Goal: Task Accomplishment & Management: Use online tool/utility

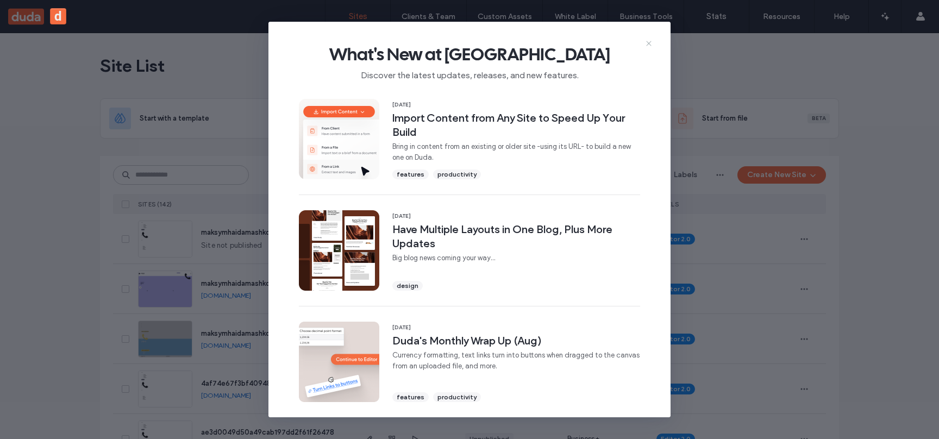
click at [649, 42] on icon at bounding box center [648, 43] width 9 height 9
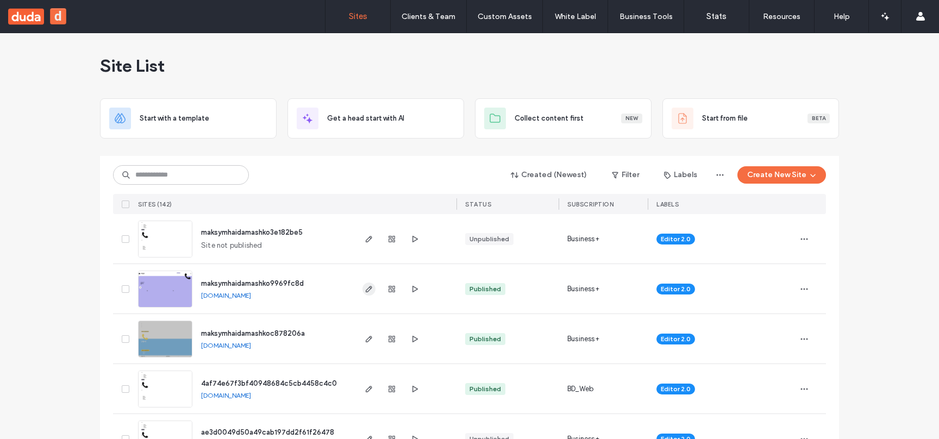
click at [365, 293] on icon "button" at bounding box center [369, 289] width 9 height 9
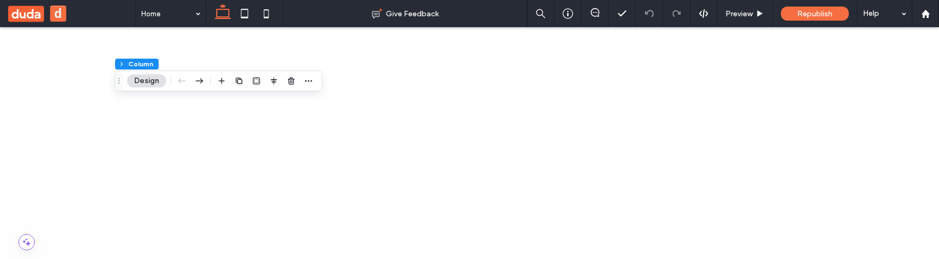
scroll to position [374, 0]
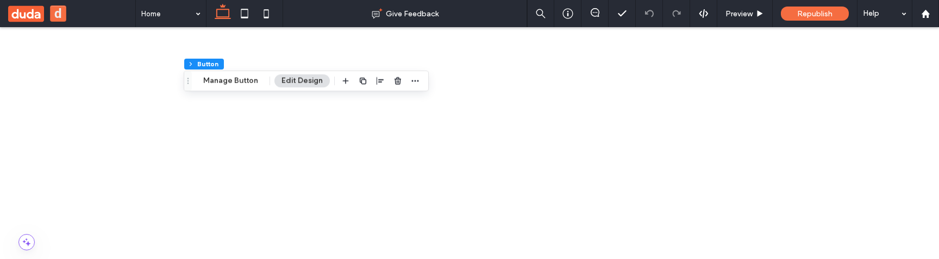
drag, startPoint x: 246, startPoint y: 704, endPoint x: 259, endPoint y: 607, distance: 97.6
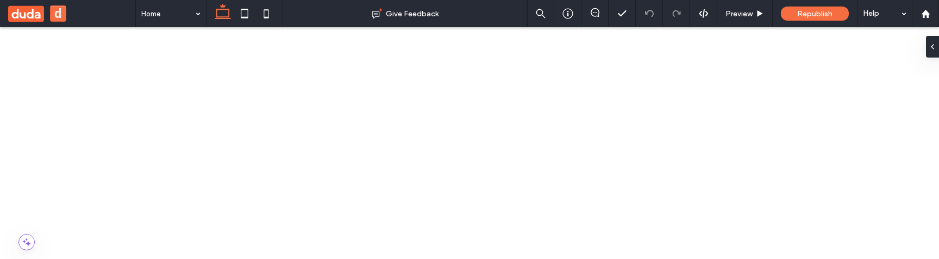
scroll to position [404, 0]
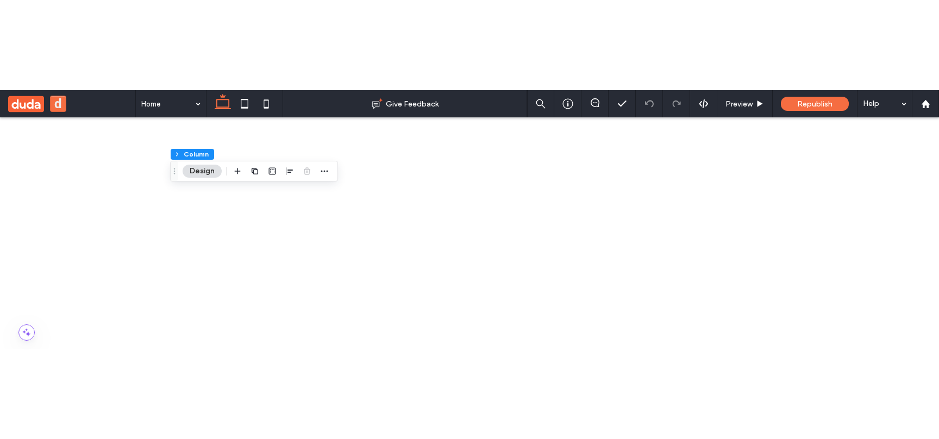
scroll to position [444, 0]
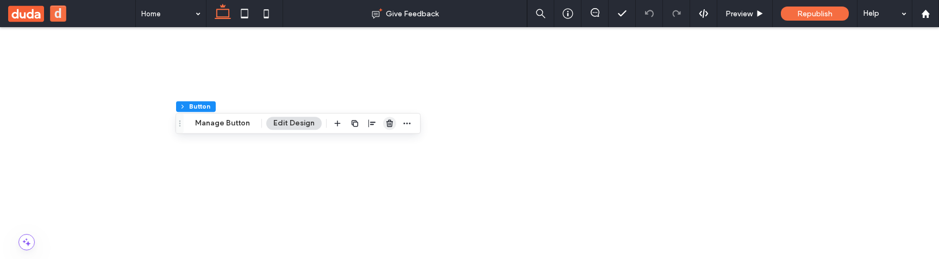
click at [388, 120] on use "button" at bounding box center [389, 123] width 7 height 7
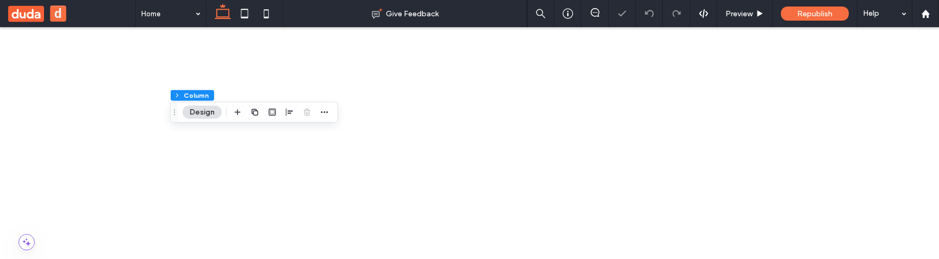
click at [325, 142] on span at bounding box center [469, 100] width 939 height 81
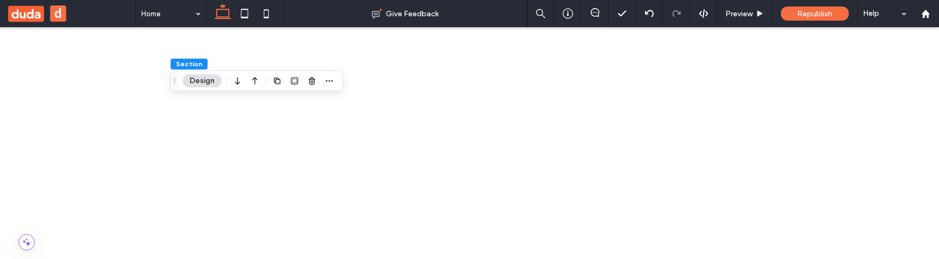
click at [273, 142] on span at bounding box center [469, 100] width 939 height 81
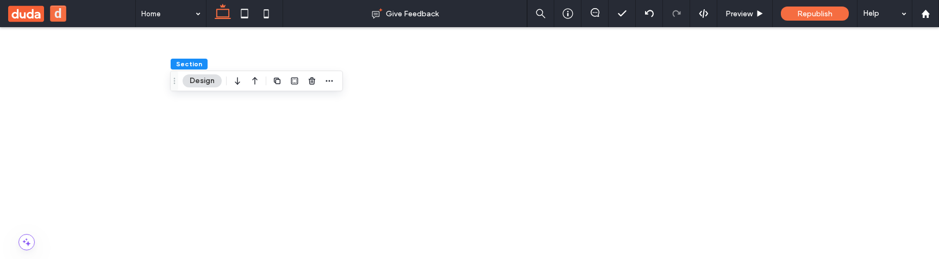
click at [528, 142] on span at bounding box center [469, 100] width 939 height 81
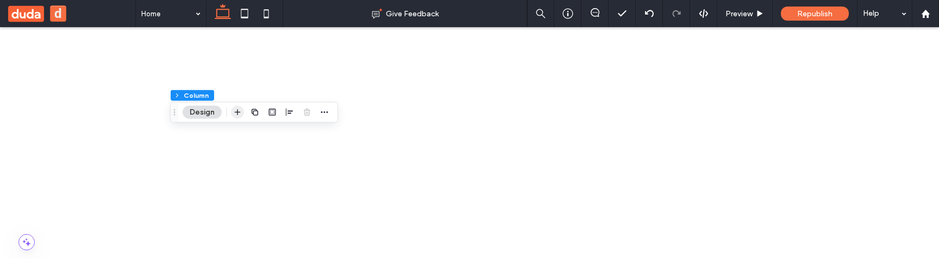
click at [238, 111] on icon "button" at bounding box center [237, 112] width 9 height 9
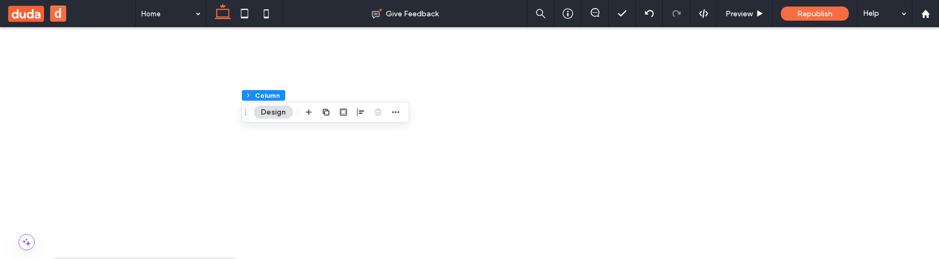
type input "********"
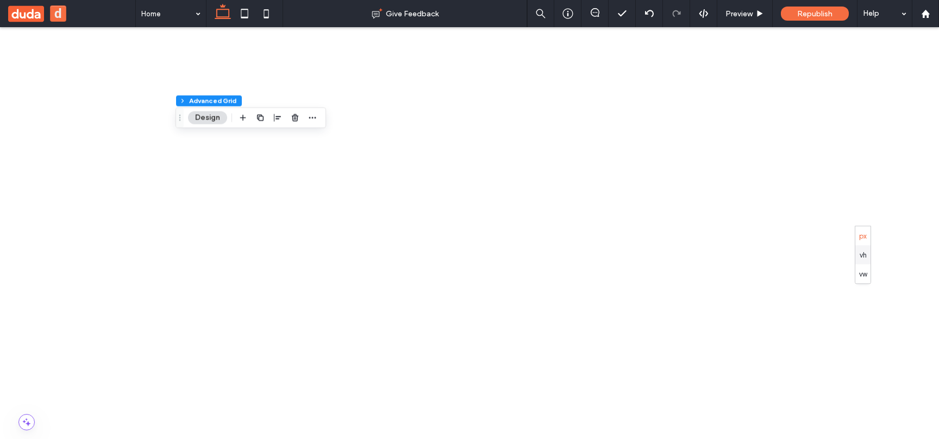
click at [810, 256] on div "2" at bounding box center [811, 255] width 33 height 19
click at [814, 259] on div "3" at bounding box center [811, 310] width 33 height 19
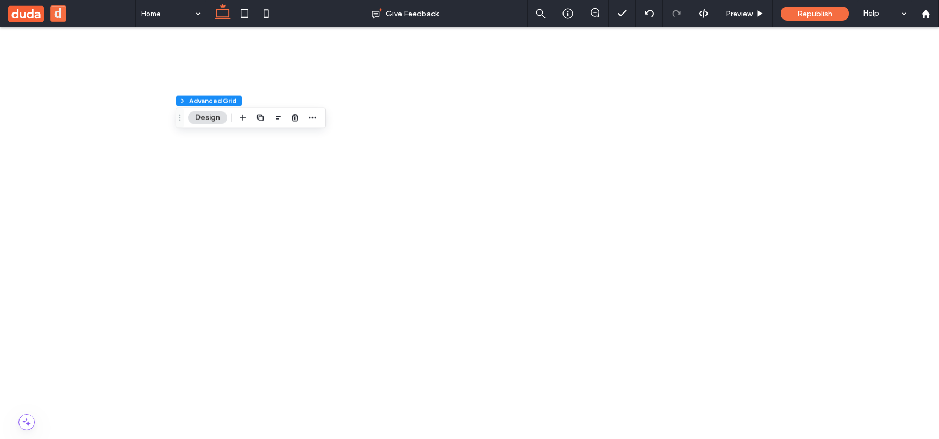
click at [843, 259] on img at bounding box center [858, 333] width 126 height 55
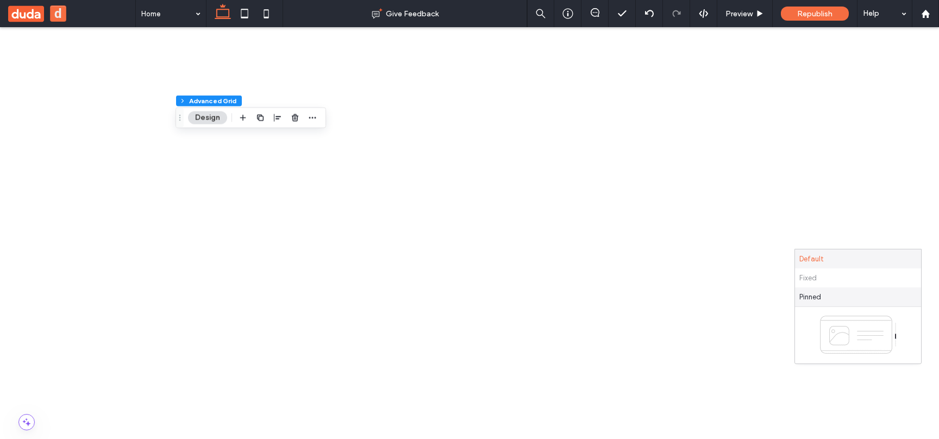
click at [844, 259] on div "Pinned" at bounding box center [858, 296] width 126 height 19
drag, startPoint x: 861, startPoint y: 206, endPoint x: 790, endPoint y: 209, distance: 70.7
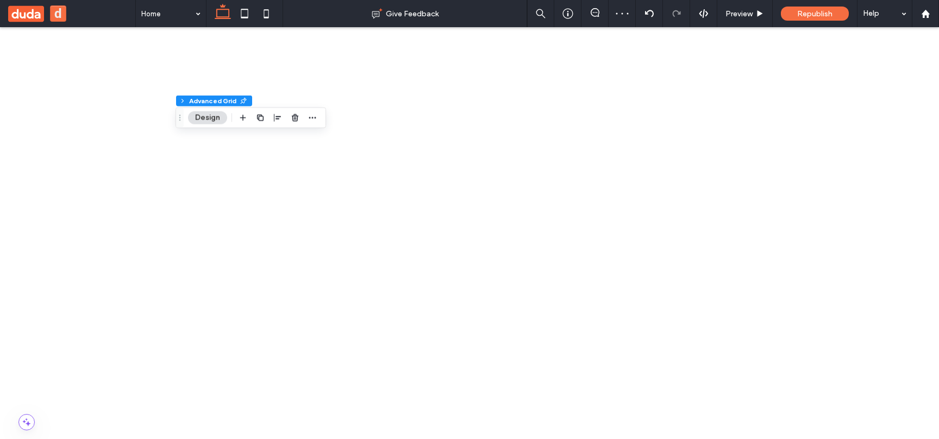
drag, startPoint x: 805, startPoint y: 339, endPoint x: 888, endPoint y: 379, distance: 92.1
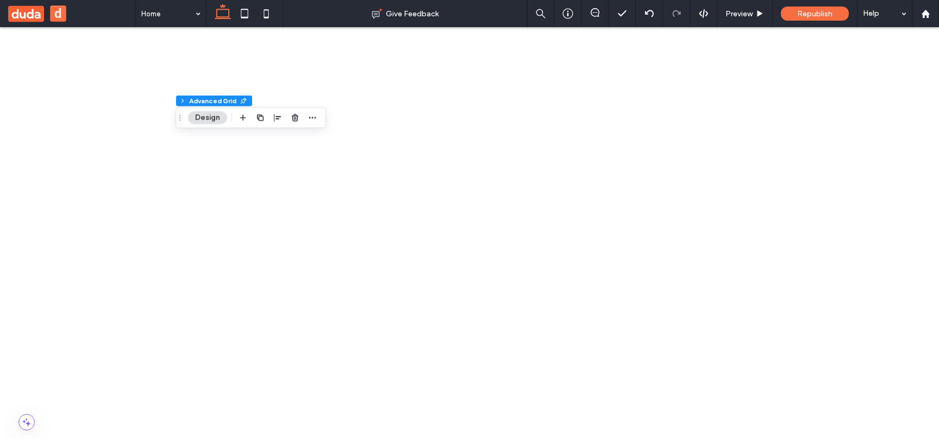
drag, startPoint x: 888, startPoint y: 379, endPoint x: 808, endPoint y: 342, distance: 88.0
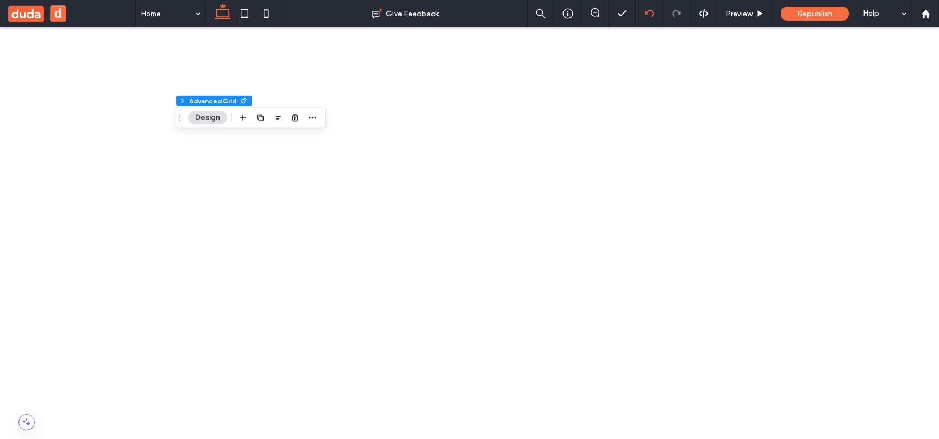
scroll to position [142, 0]
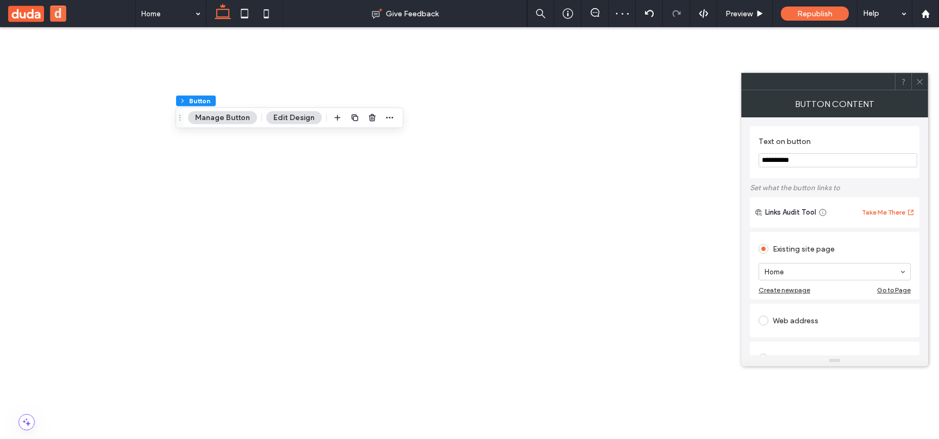
click at [920, 81] on icon at bounding box center [919, 82] width 8 height 8
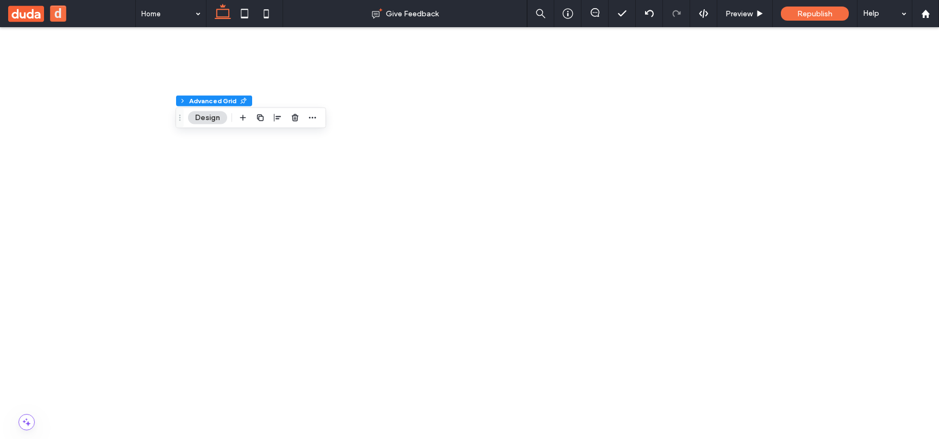
type input "**"
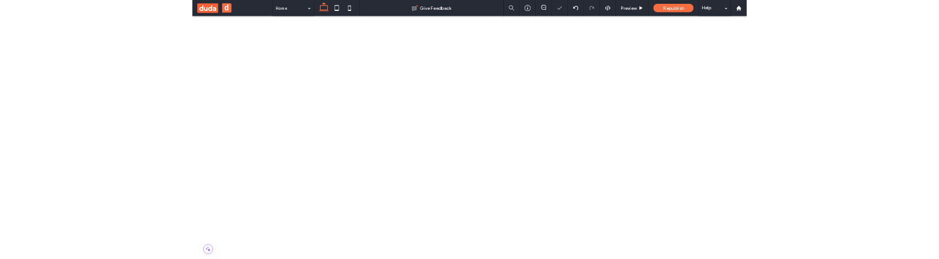
scroll to position [507, 0]
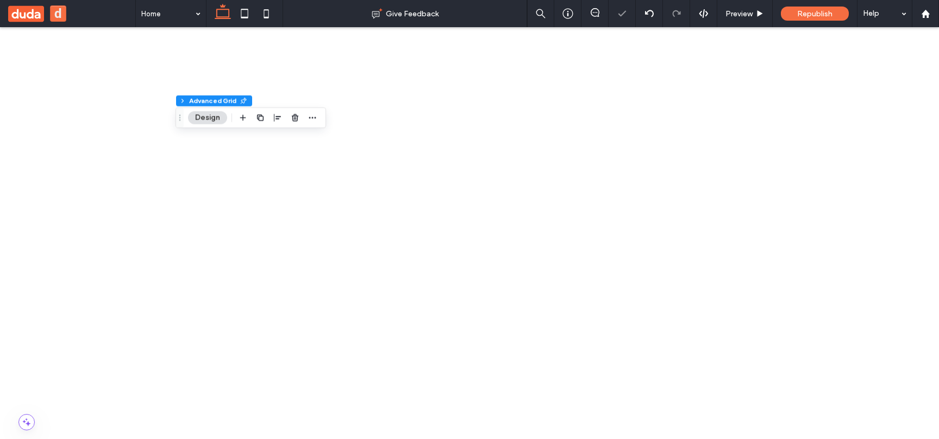
drag, startPoint x: 233, startPoint y: 810, endPoint x: 294, endPoint y: 850, distance: 72.6
drag, startPoint x: 294, startPoint y: 850, endPoint x: 312, endPoint y: 855, distance: 18.6
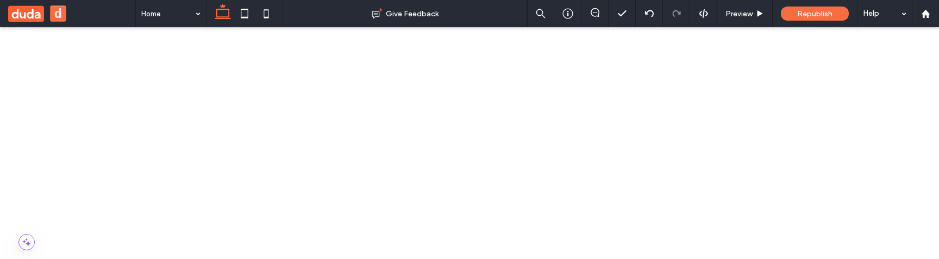
drag, startPoint x: 299, startPoint y: 666, endPoint x: 296, endPoint y: 654, distance: 12.8
drag, startPoint x: 296, startPoint y: 654, endPoint x: 330, endPoint y: 645, distance: 34.8
drag, startPoint x: 330, startPoint y: 645, endPoint x: 281, endPoint y: 670, distance: 55.2
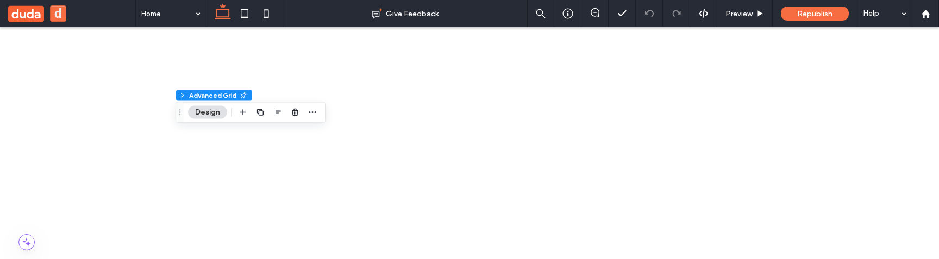
scroll to position [456, 0]
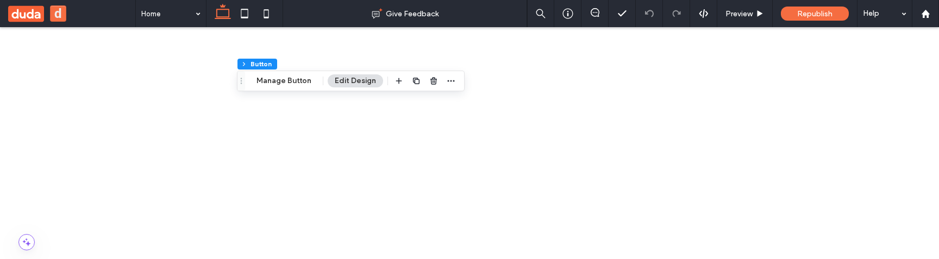
scroll to position [0, 0]
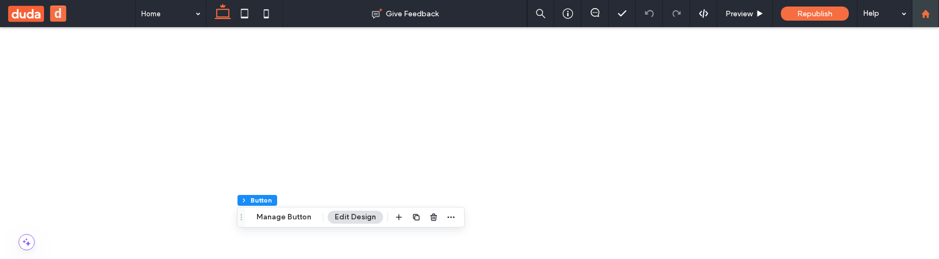
click at [925, 7] on div at bounding box center [925, 13] width 27 height 27
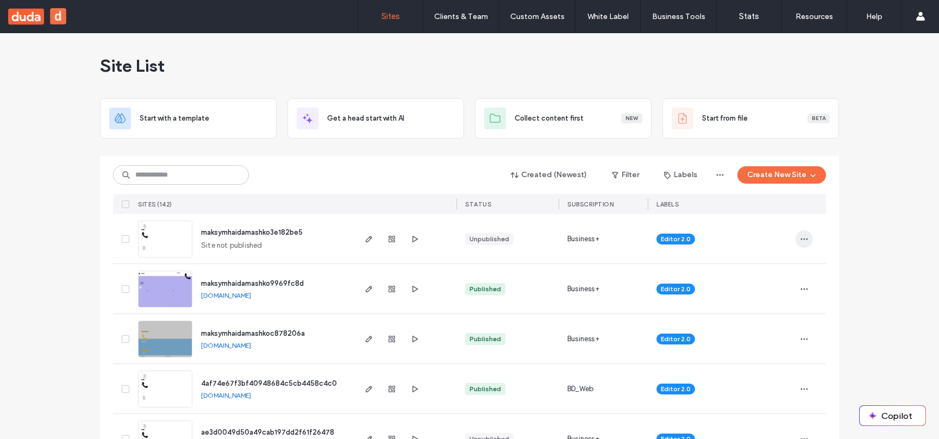
click at [808, 236] on span "button" at bounding box center [803, 238] width 17 height 17
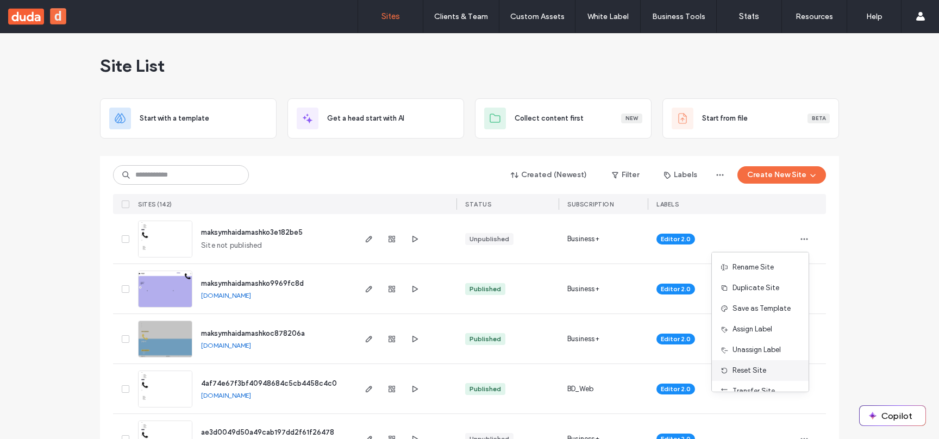
click at [767, 259] on div "Reset Site" at bounding box center [760, 370] width 97 height 21
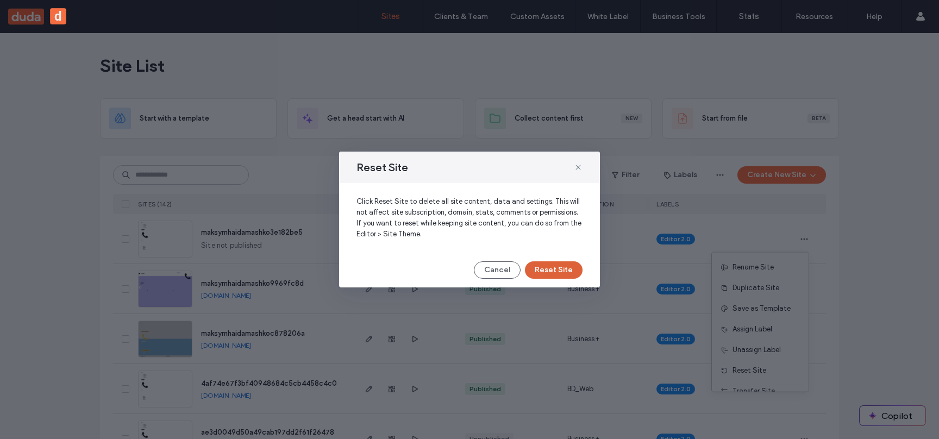
click at [555, 259] on button "Reset Site" at bounding box center [554, 269] width 58 height 17
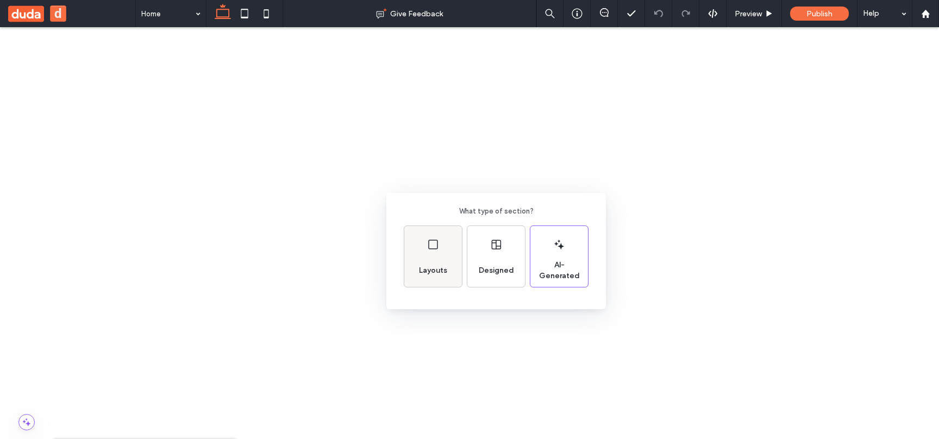
click at [438, 268] on span "Layouts" at bounding box center [433, 270] width 37 height 11
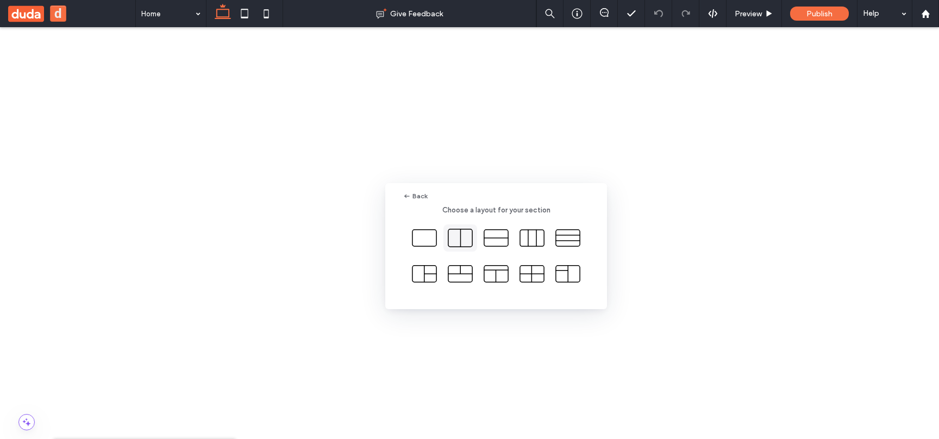
click at [462, 238] on icon at bounding box center [460, 237] width 27 height 27
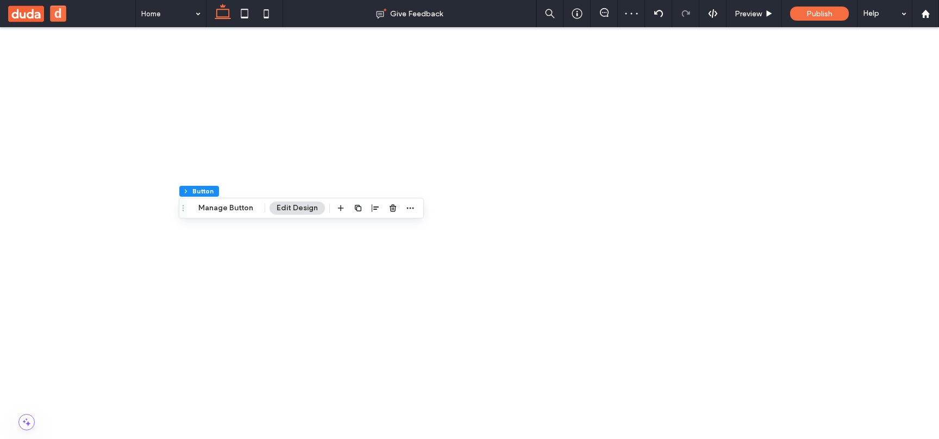
type input "**"
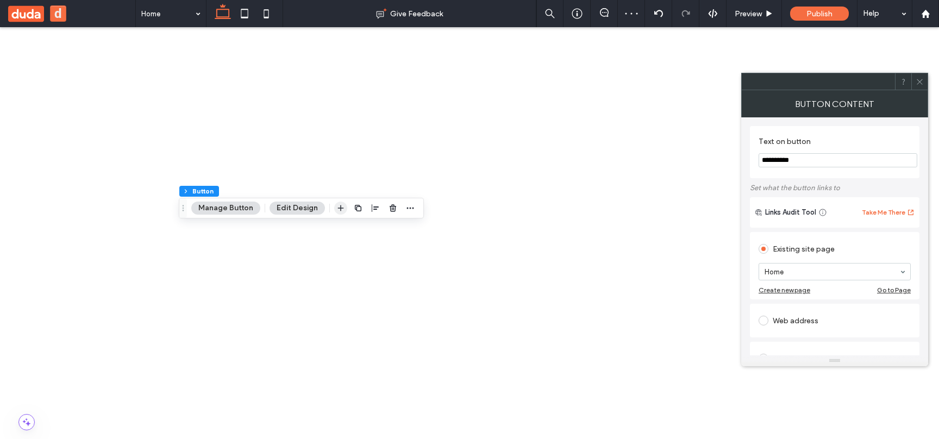
click at [338, 209] on use "button" at bounding box center [341, 208] width 6 height 6
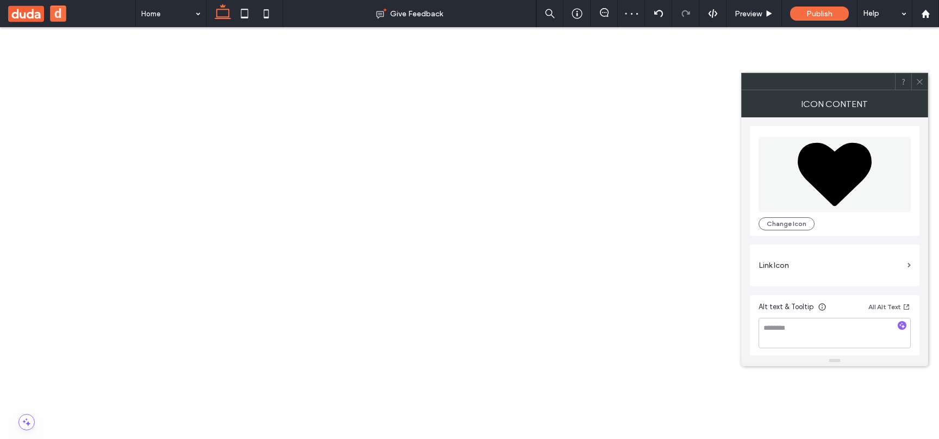
drag, startPoint x: 142, startPoint y: 920, endPoint x: 185, endPoint y: 908, distance: 44.2
drag, startPoint x: 149, startPoint y: 918, endPoint x: 205, endPoint y: 918, distance: 55.4
click at [918, 75] on span at bounding box center [919, 81] width 8 height 16
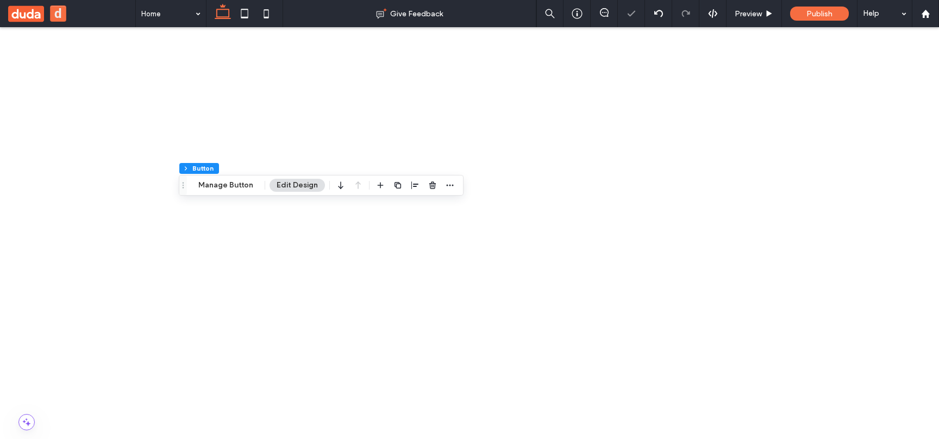
scroll to position [73, 0]
drag, startPoint x: 222, startPoint y: 915, endPoint x: 233, endPoint y: 915, distance: 10.9
drag, startPoint x: 234, startPoint y: 915, endPoint x: 251, endPoint y: 915, distance: 16.8
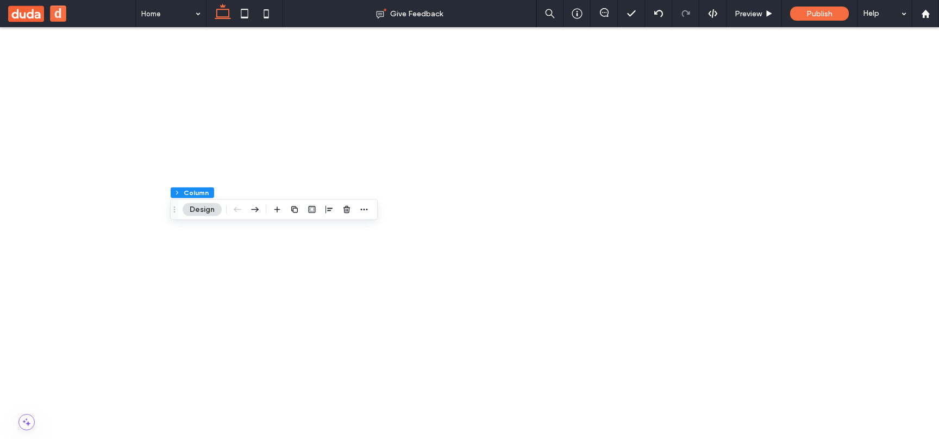
drag, startPoint x: 174, startPoint y: 937, endPoint x: 225, endPoint y: 921, distance: 53.4
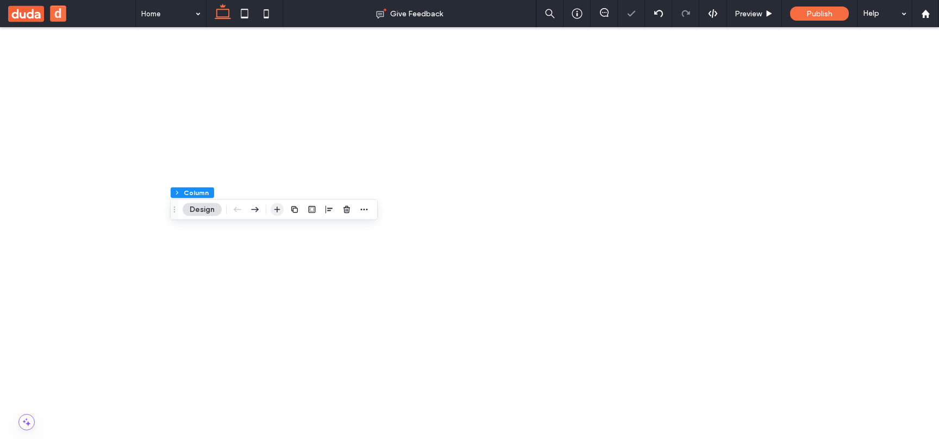
click at [274, 212] on icon "button" at bounding box center [277, 209] width 9 height 9
click at [280, 210] on icon "button" at bounding box center [277, 209] width 9 height 9
type input "********"
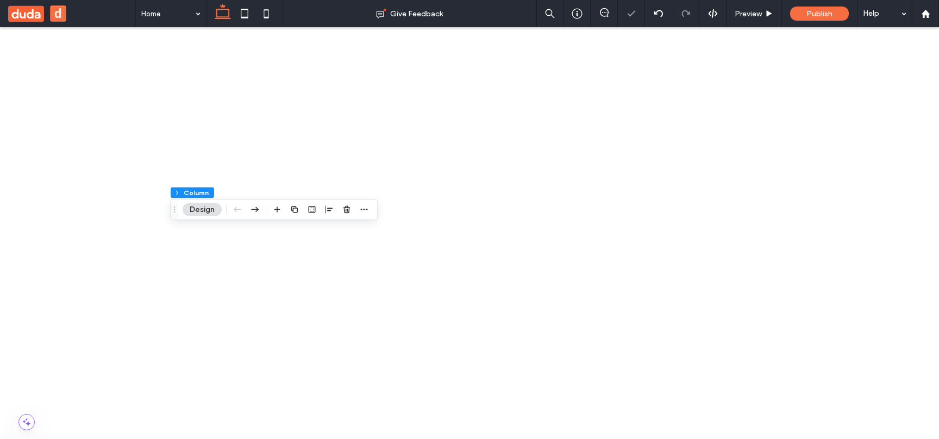
drag, startPoint x: 252, startPoint y: 905, endPoint x: 287, endPoint y: 983, distance: 85.3
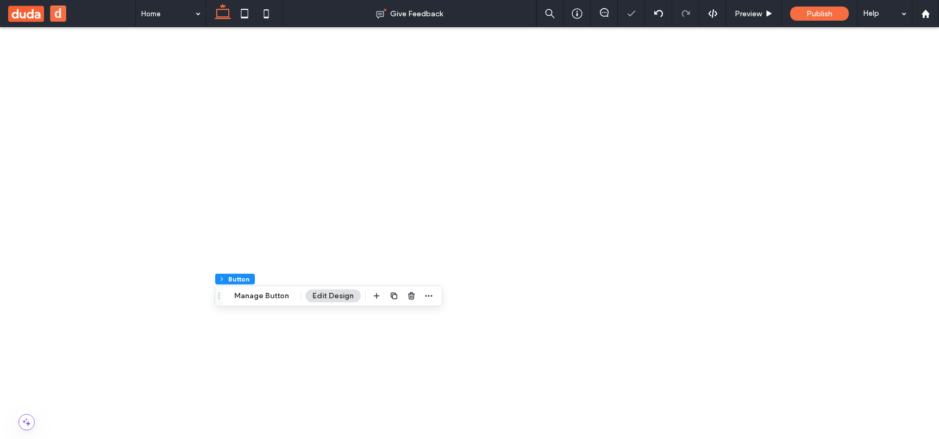
click at [363, 297] on div "Section Column Advanced Grid Button Manage Button Edit Design" at bounding box center [329, 296] width 228 height 21
click at [372, 297] on icon "button" at bounding box center [376, 296] width 9 height 9
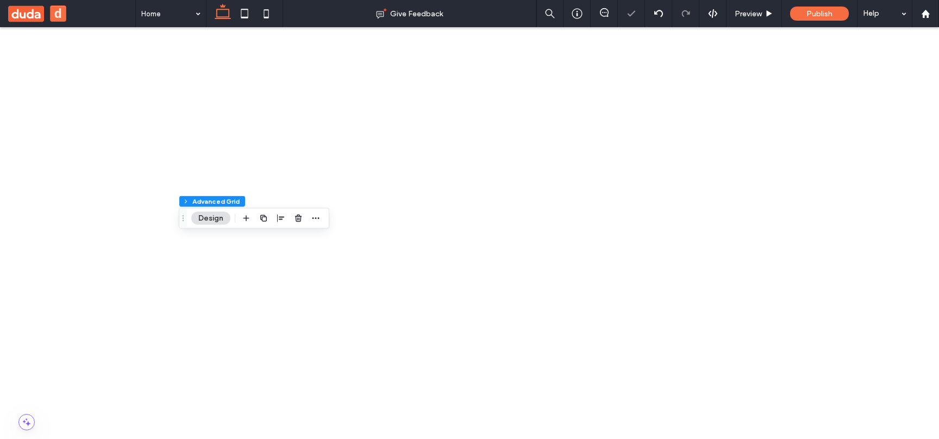
click at [247, 221] on icon "button" at bounding box center [246, 218] width 9 height 9
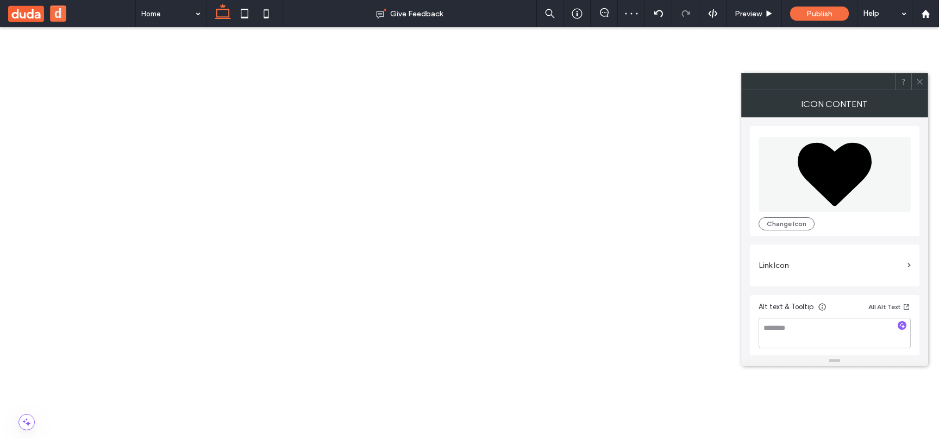
drag, startPoint x: 281, startPoint y: 993, endPoint x: 315, endPoint y: 932, distance: 69.8
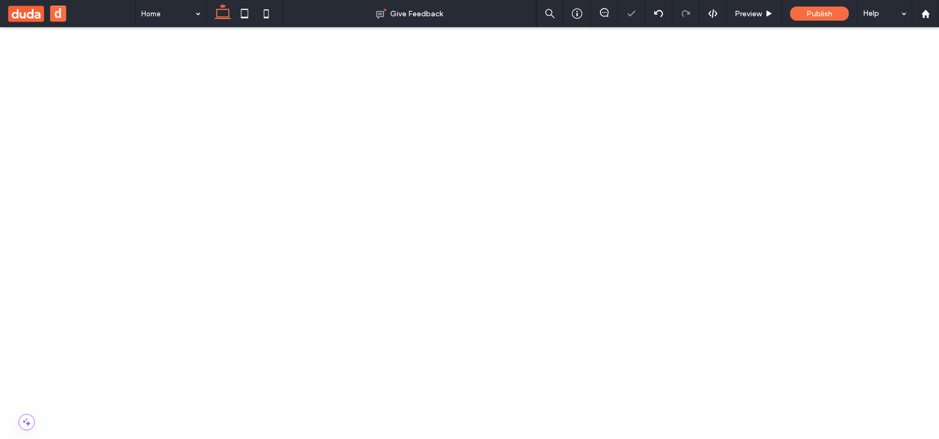
drag, startPoint x: 270, startPoint y: 991, endPoint x: 300, endPoint y: 1009, distance: 35.6
drag, startPoint x: 300, startPoint y: 1009, endPoint x: 316, endPoint y: 1003, distance: 17.1
drag, startPoint x: 302, startPoint y: 996, endPoint x: 231, endPoint y: 928, distance: 97.6
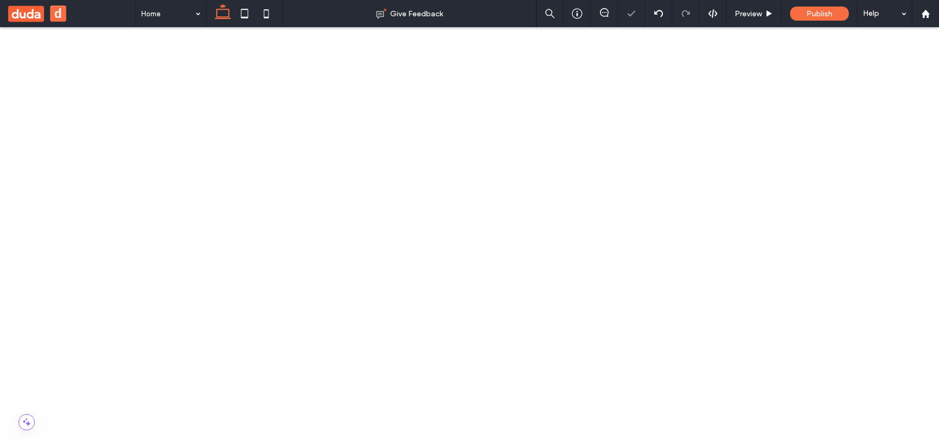
drag, startPoint x: 231, startPoint y: 928, endPoint x: 304, endPoint y: 980, distance: 89.1
drag, startPoint x: 304, startPoint y: 980, endPoint x: 310, endPoint y: 980, distance: 6.5
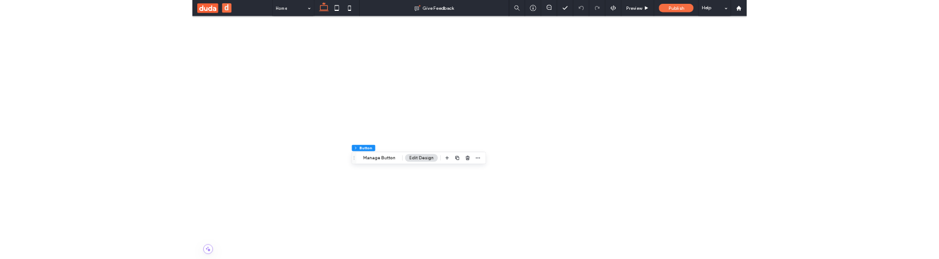
scroll to position [97, 0]
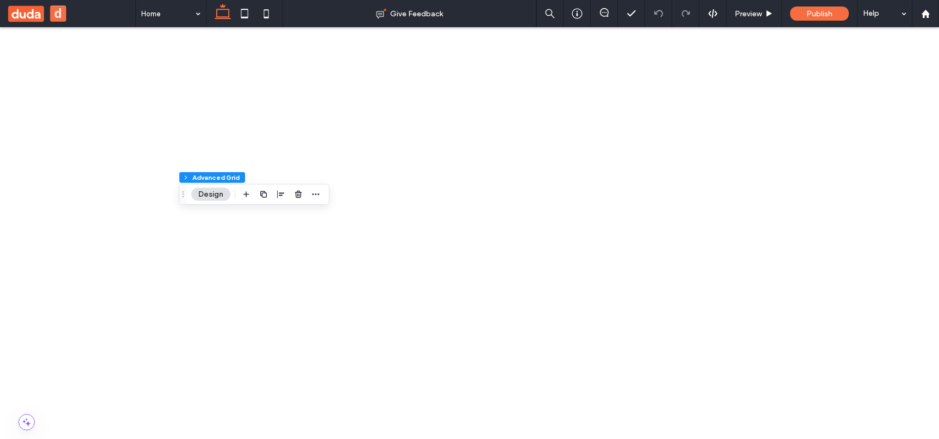
drag, startPoint x: 328, startPoint y: 957, endPoint x: 355, endPoint y: 966, distance: 28.7
drag, startPoint x: 355, startPoint y: 966, endPoint x: 348, endPoint y: 958, distance: 11.2
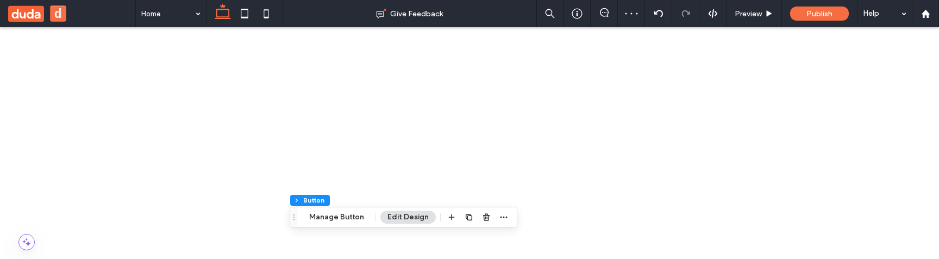
scroll to position [186, 0]
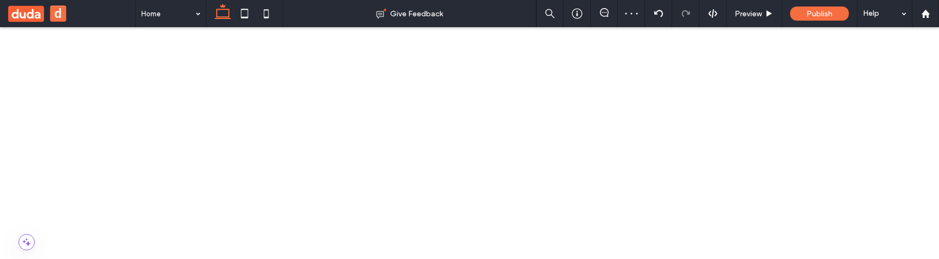
drag, startPoint x: 329, startPoint y: 689, endPoint x: 317, endPoint y: 677, distance: 16.9
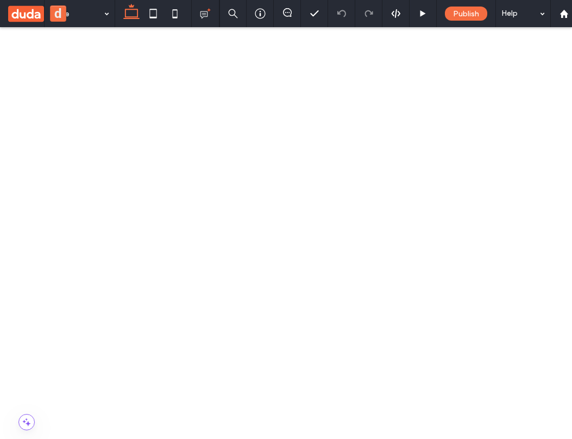
scroll to position [59, 0]
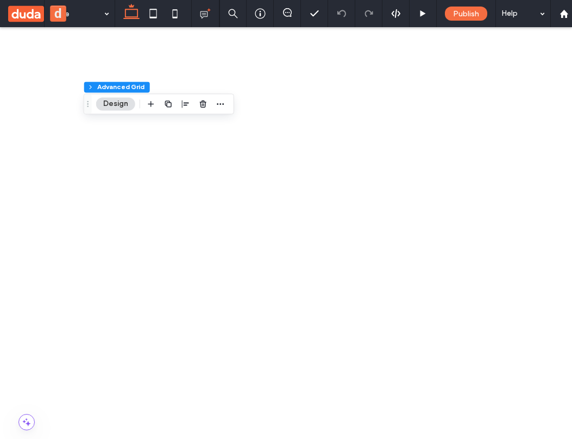
drag, startPoint x: 161, startPoint y: 864, endPoint x: 117, endPoint y: 871, distance: 44.6
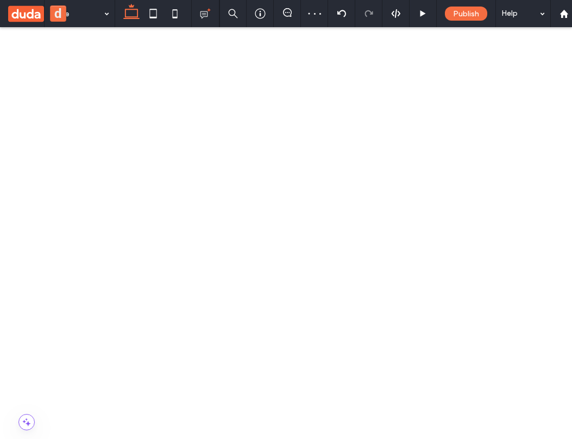
drag, startPoint x: 115, startPoint y: 873, endPoint x: 99, endPoint y: 876, distance: 15.6
drag, startPoint x: 99, startPoint y: 876, endPoint x: 124, endPoint y: 851, distance: 35.3
drag, startPoint x: 124, startPoint y: 851, endPoint x: 116, endPoint y: 863, distance: 14.6
drag, startPoint x: 116, startPoint y: 863, endPoint x: 151, endPoint y: 862, distance: 34.8
drag, startPoint x: 151, startPoint y: 862, endPoint x: 112, endPoint y: 863, distance: 39.1
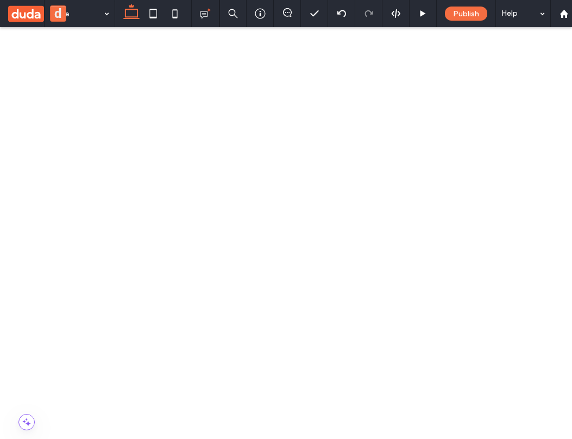
drag, startPoint x: 112, startPoint y: 863, endPoint x: 98, endPoint y: 870, distance: 15.6
drag, startPoint x: 98, startPoint y: 870, endPoint x: 117, endPoint y: 869, distance: 19.6
drag, startPoint x: 117, startPoint y: 869, endPoint x: 110, endPoint y: 871, distance: 7.6
drag, startPoint x: 106, startPoint y: 871, endPoint x: 117, endPoint y: 849, distance: 25.0
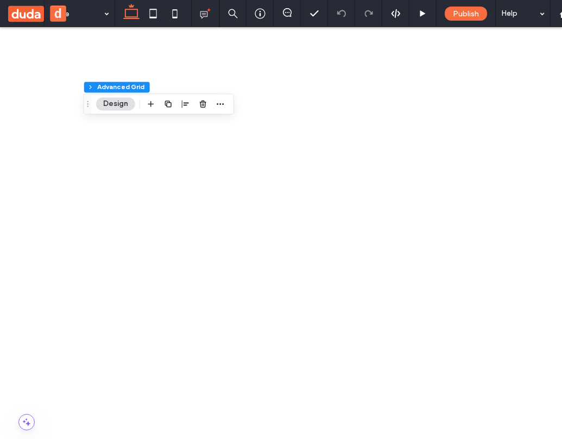
drag, startPoint x: 111, startPoint y: 874, endPoint x: 191, endPoint y: 878, distance: 80.0
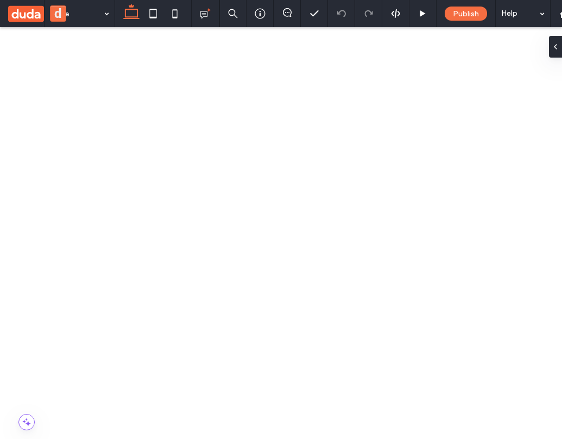
scroll to position [3, 0]
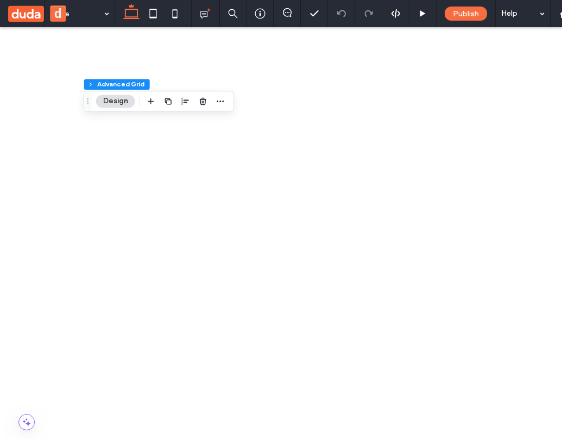
drag, startPoint x: 134, startPoint y: 825, endPoint x: 154, endPoint y: 817, distance: 21.5
drag, startPoint x: 183, startPoint y: 827, endPoint x: 211, endPoint y: 846, distance: 34.2
drag, startPoint x: 211, startPoint y: 846, endPoint x: 147, endPoint y: 847, distance: 64.7
drag, startPoint x: 147, startPoint y: 847, endPoint x: 191, endPoint y: 847, distance: 44.0
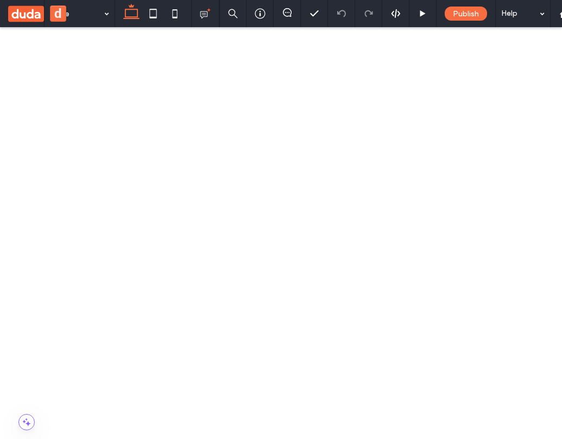
drag, startPoint x: 180, startPoint y: 836, endPoint x: 213, endPoint y: 851, distance: 36.2
drag, startPoint x: 193, startPoint y: 852, endPoint x: 210, endPoint y: 875, distance: 27.6
drag, startPoint x: 210, startPoint y: 875, endPoint x: 135, endPoint y: 852, distance: 77.7
drag, startPoint x: 135, startPoint y: 852, endPoint x: 73, endPoint y: 849, distance: 62.6
drag, startPoint x: 73, startPoint y: 849, endPoint x: 140, endPoint y: 849, distance: 66.8
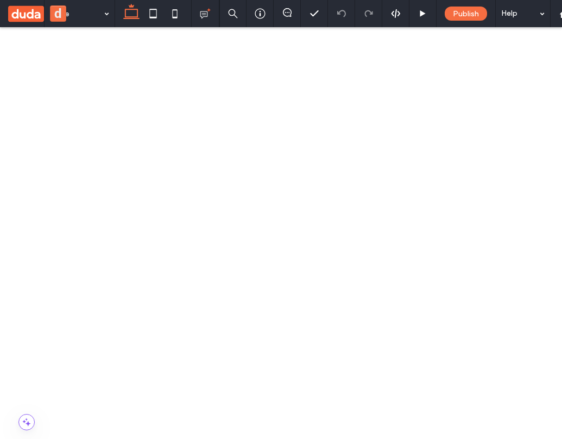
drag, startPoint x: 91, startPoint y: 852, endPoint x: 112, endPoint y: 844, distance: 22.7
drag, startPoint x: 183, startPoint y: 836, endPoint x: 178, endPoint y: 893, distance: 57.8
drag, startPoint x: 178, startPoint y: 893, endPoint x: 166, endPoint y: 897, distance: 12.7
drag, startPoint x: 166, startPoint y: 897, endPoint x: 185, endPoint y: 826, distance: 73.8
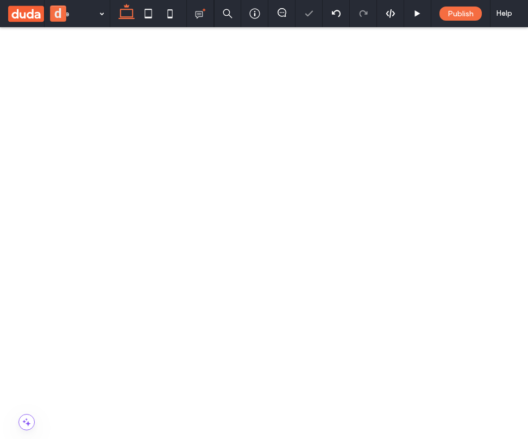
scroll to position [59, 0]
drag, startPoint x: 173, startPoint y: 826, endPoint x: 173, endPoint y: 835, distance: 8.7
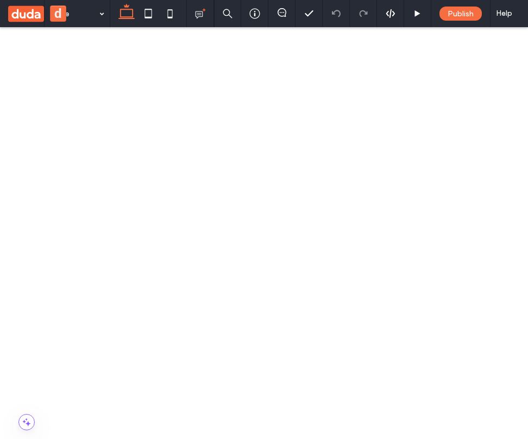
drag, startPoint x: 114, startPoint y: 878, endPoint x: 148, endPoint y: 881, distance: 33.8
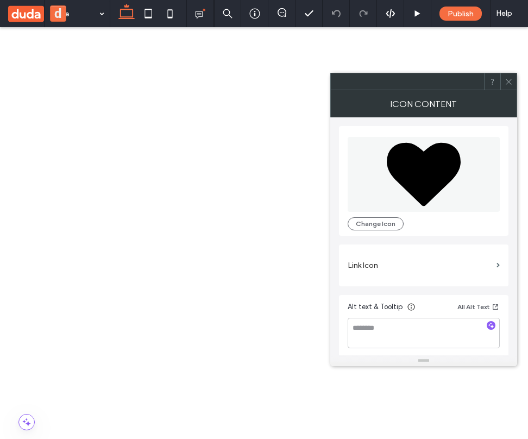
drag, startPoint x: 116, startPoint y: 877, endPoint x: 111, endPoint y: 880, distance: 6.1
click at [508, 85] on span at bounding box center [509, 81] width 8 height 16
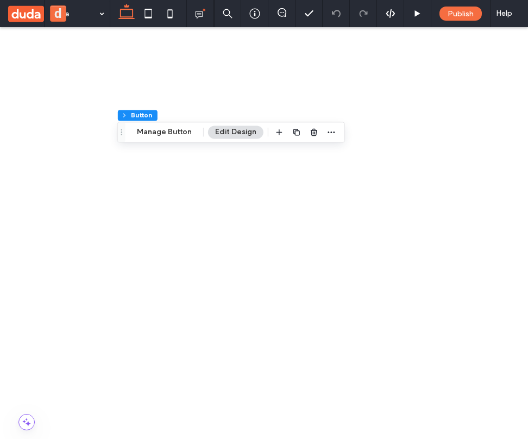
type input "**"
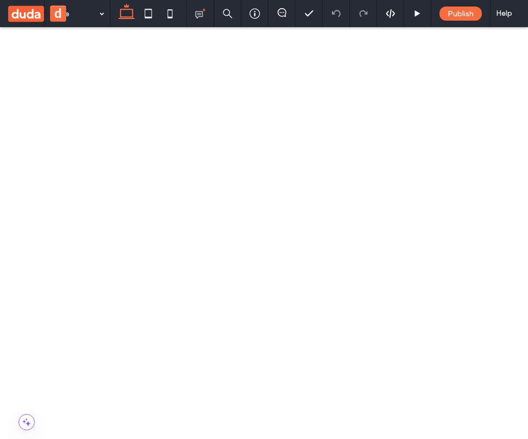
scroll to position [29, 0]
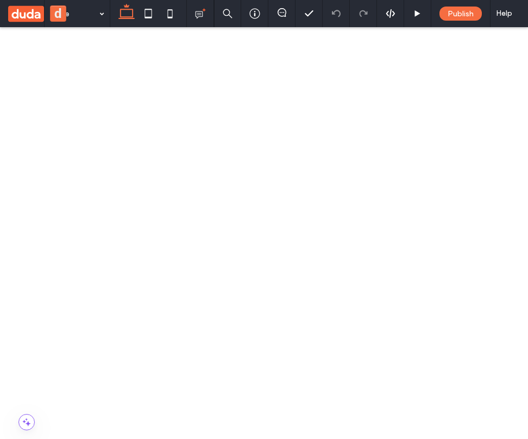
drag, startPoint x: 181, startPoint y: 827, endPoint x: 190, endPoint y: 826, distance: 8.8
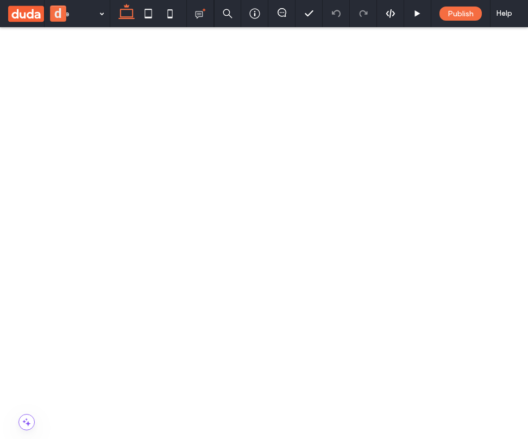
drag, startPoint x: 116, startPoint y: 882, endPoint x: 127, endPoint y: 881, distance: 10.4
drag, startPoint x: 127, startPoint y: 881, endPoint x: 119, endPoint y: 884, distance: 8.1
drag, startPoint x: 169, startPoint y: 824, endPoint x: 164, endPoint y: 837, distance: 14.6
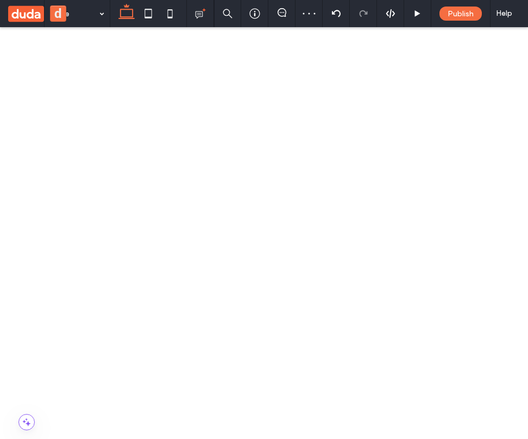
drag, startPoint x: 115, startPoint y: 840, endPoint x: 101, endPoint y: 844, distance: 15.2
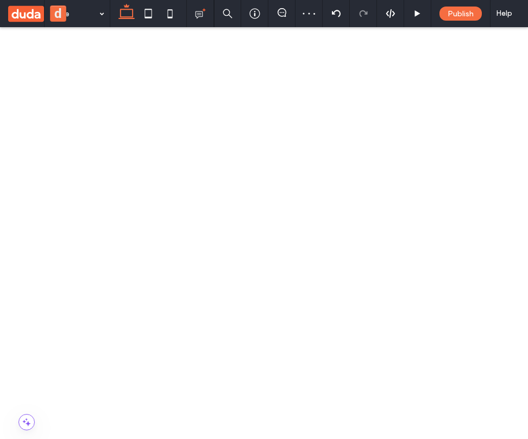
drag, startPoint x: 126, startPoint y: 876, endPoint x: 77, endPoint y: 890, distance: 51.0
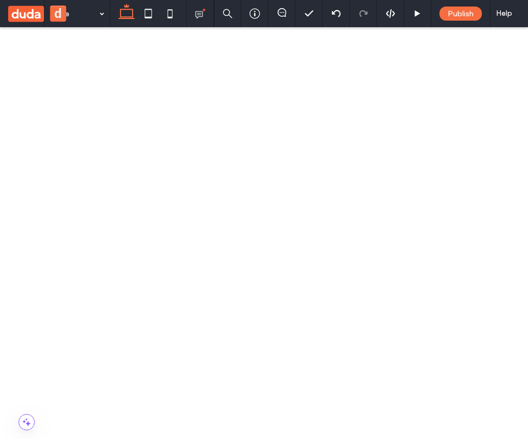
drag, startPoint x: 66, startPoint y: 883, endPoint x: 104, endPoint y: 877, distance: 38.5
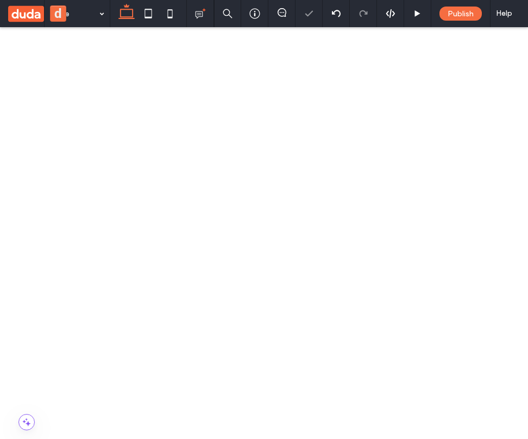
drag, startPoint x: 104, startPoint y: 877, endPoint x: 72, endPoint y: 881, distance: 32.2
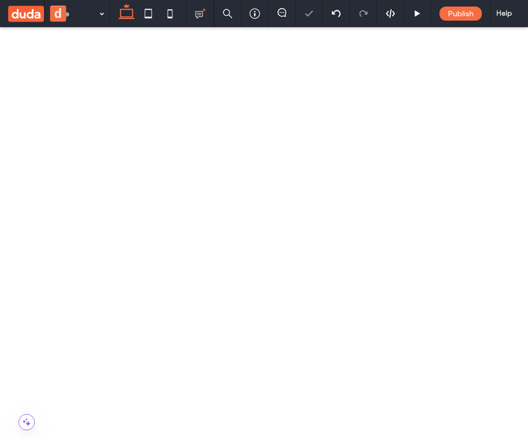
drag, startPoint x: 81, startPoint y: 880, endPoint x: 129, endPoint y: 880, distance: 48.4
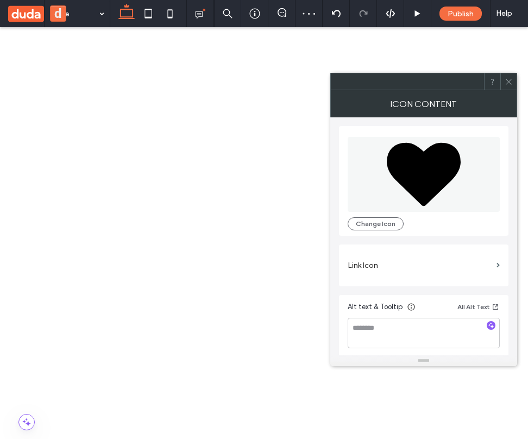
drag, startPoint x: 88, startPoint y: 881, endPoint x: 83, endPoint y: 877, distance: 7.0
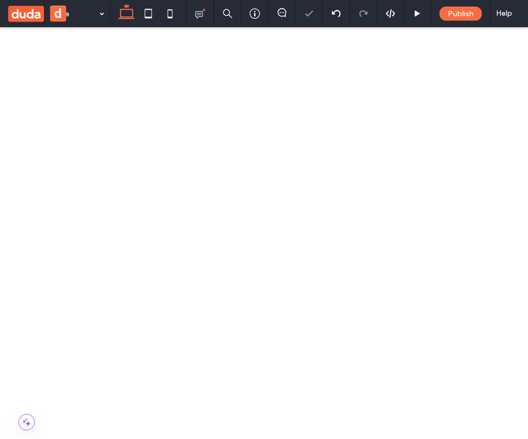
drag, startPoint x: 83, startPoint y: 874, endPoint x: 86, endPoint y: 889, distance: 15.7
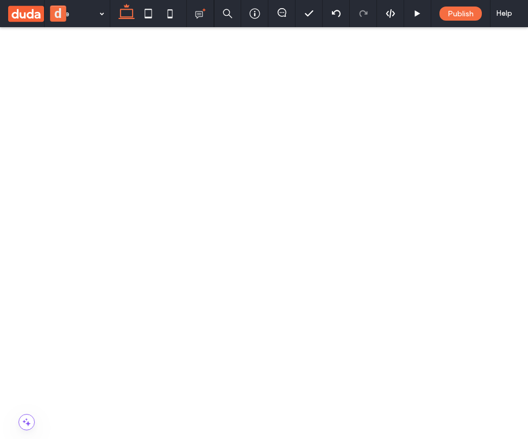
drag, startPoint x: 99, startPoint y: 903, endPoint x: 122, endPoint y: 917, distance: 26.6
drag, startPoint x: 98, startPoint y: 902, endPoint x: 61, endPoint y: 859, distance: 57.0
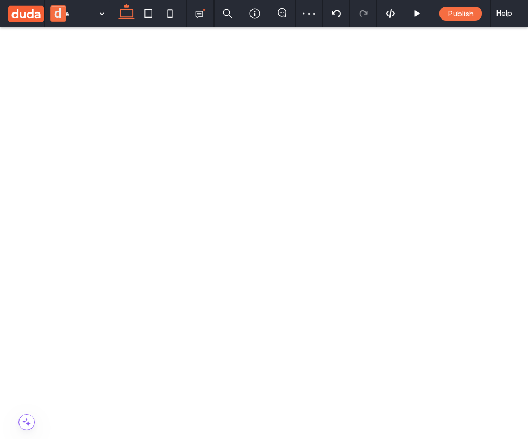
drag, startPoint x: 100, startPoint y: 904, endPoint x: 121, endPoint y: 918, distance: 25.2
drag, startPoint x: 75, startPoint y: 888, endPoint x: 98, endPoint y: 891, distance: 23.6
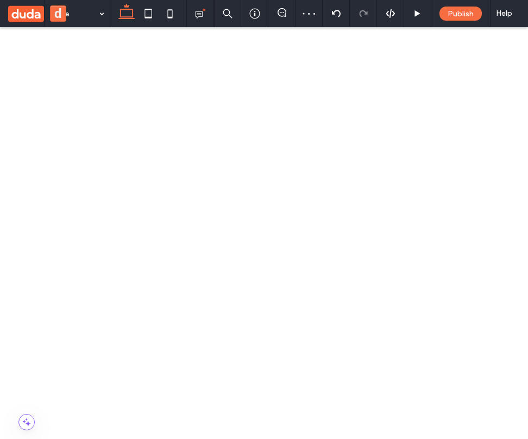
drag, startPoint x: 88, startPoint y: 873, endPoint x: 77, endPoint y: 875, distance: 11.5
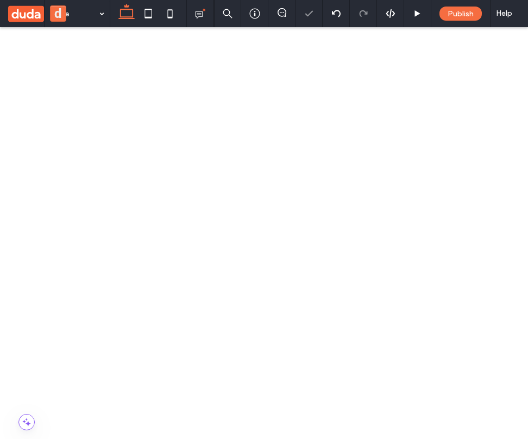
drag, startPoint x: 58, startPoint y: 855, endPoint x: 113, endPoint y: 834, distance: 59.1
drag, startPoint x: 212, startPoint y: 855, endPoint x: 236, endPoint y: 864, distance: 25.6
drag, startPoint x: 211, startPoint y: 853, endPoint x: 175, endPoint y: 927, distance: 82.4
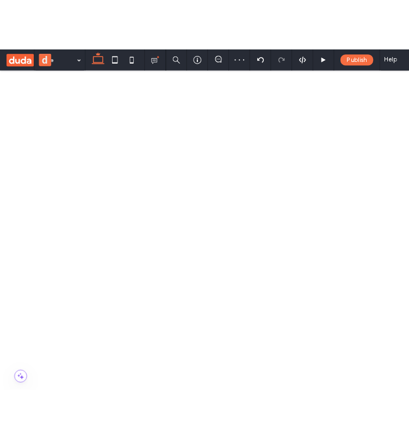
scroll to position [59, 0]
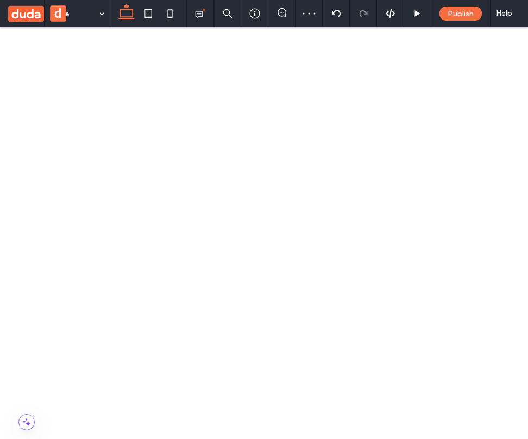
drag, startPoint x: 261, startPoint y: 861, endPoint x: 299, endPoint y: 857, distance: 38.2
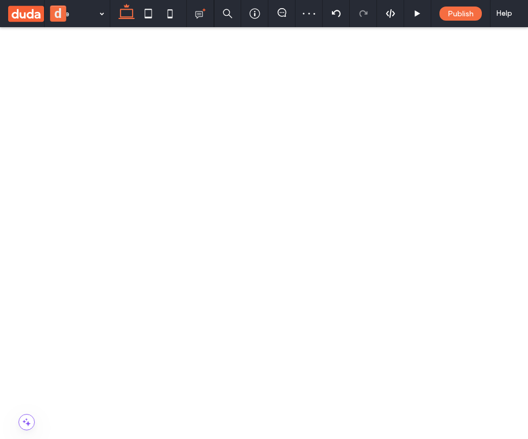
drag, startPoint x: 213, startPoint y: 855, endPoint x: 245, endPoint y: 906, distance: 59.8
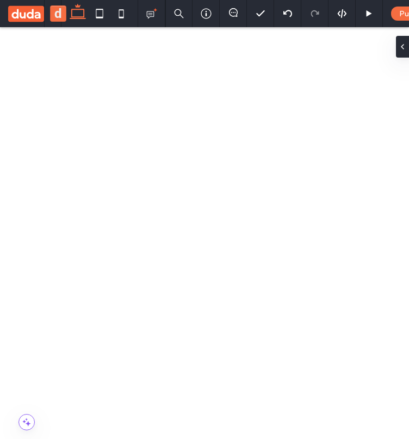
drag, startPoint x: 109, startPoint y: 834, endPoint x: 140, endPoint y: 839, distance: 31.4
drag, startPoint x: 140, startPoint y: 839, endPoint x: 94, endPoint y: 837, distance: 46.2
drag, startPoint x: 94, startPoint y: 837, endPoint x: 140, endPoint y: 830, distance: 46.2
drag, startPoint x: 140, startPoint y: 830, endPoint x: 102, endPoint y: 825, distance: 37.8
drag, startPoint x: 136, startPoint y: 833, endPoint x: 175, endPoint y: 846, distance: 41.6
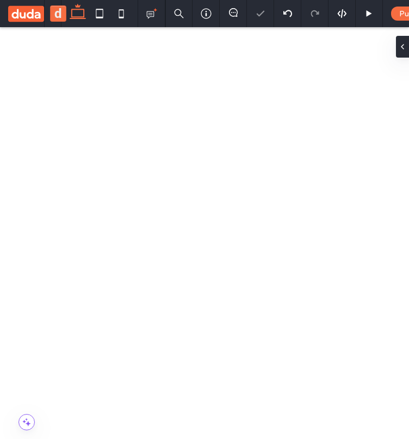
drag, startPoint x: 175, startPoint y: 846, endPoint x: 172, endPoint y: 841, distance: 6.2
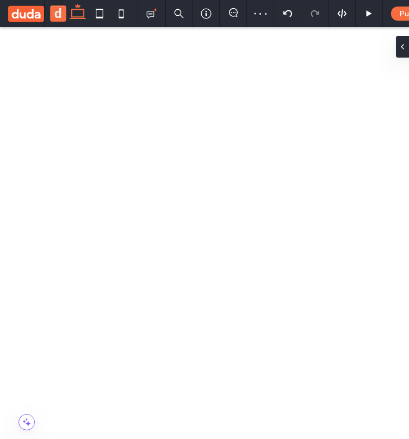
drag, startPoint x: 157, startPoint y: 845, endPoint x: 109, endPoint y: 842, distance: 47.9
drag, startPoint x: 109, startPoint y: 842, endPoint x: 155, endPoint y: 845, distance: 45.7
drag, startPoint x: 155, startPoint y: 845, endPoint x: 146, endPoint y: 840, distance: 10.2
drag, startPoint x: 142, startPoint y: 852, endPoint x: 176, endPoint y: 835, distance: 38.1
drag, startPoint x: 176, startPoint y: 835, endPoint x: 171, endPoint y: 839, distance: 6.5
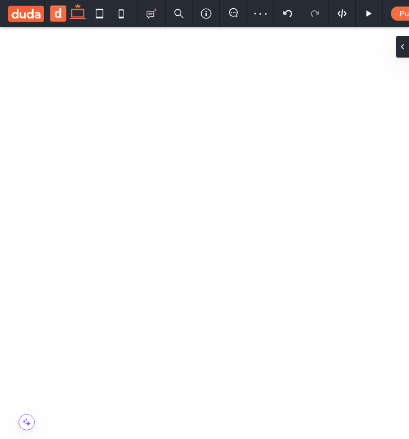
drag, startPoint x: 171, startPoint y: 839, endPoint x: 158, endPoint y: 847, distance: 15.8
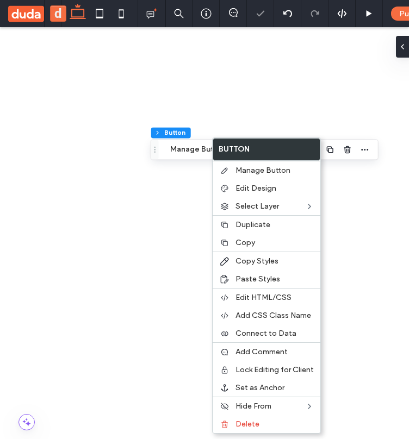
drag, startPoint x: 158, startPoint y: 847, endPoint x: 141, endPoint y: 839, distance: 18.2
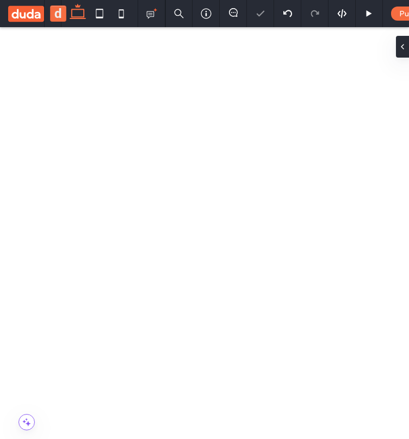
drag, startPoint x: 137, startPoint y: 838, endPoint x: 140, endPoint y: 827, distance: 11.7
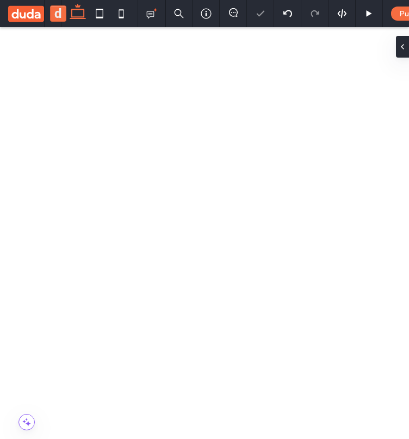
type input "**"
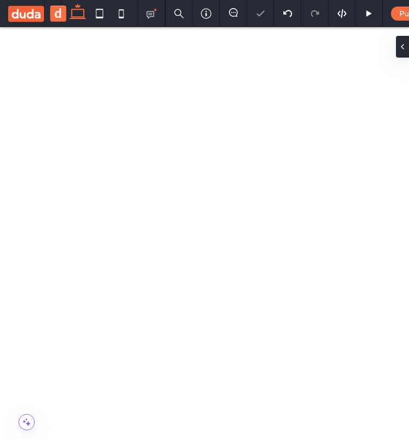
drag, startPoint x: 141, startPoint y: 828, endPoint x: 114, endPoint y: 837, distance: 29.0
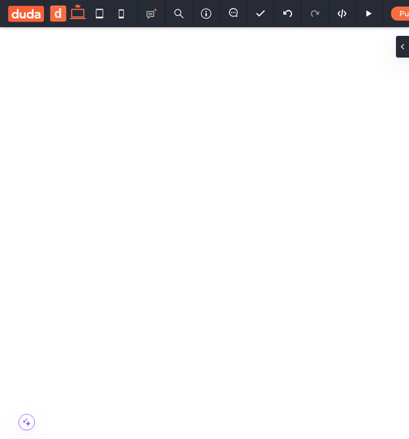
drag, startPoint x: 95, startPoint y: 890, endPoint x: 83, endPoint y: 907, distance: 20.7
drag, startPoint x: 85, startPoint y: 906, endPoint x: 194, endPoint y: 899, distance: 109.4
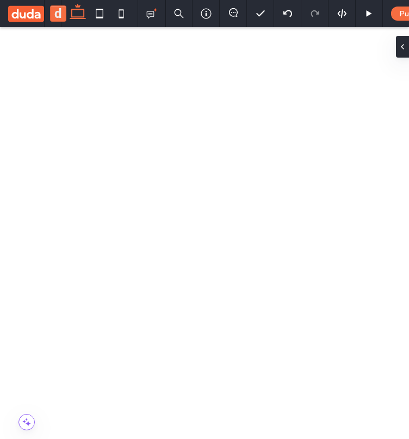
drag, startPoint x: 210, startPoint y: 906, endPoint x: 104, endPoint y: 882, distance: 108.6
drag, startPoint x: 149, startPoint y: 836, endPoint x: 117, endPoint y: 835, distance: 32.1
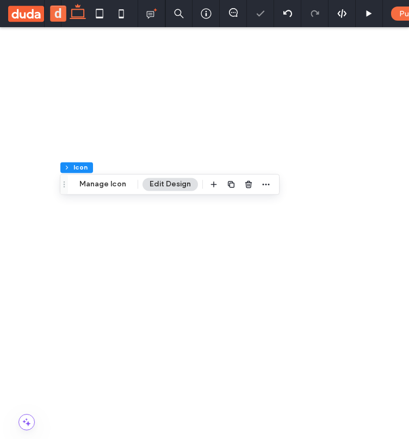
drag, startPoint x: 104, startPoint y: 884, endPoint x: 140, endPoint y: 881, distance: 36.0
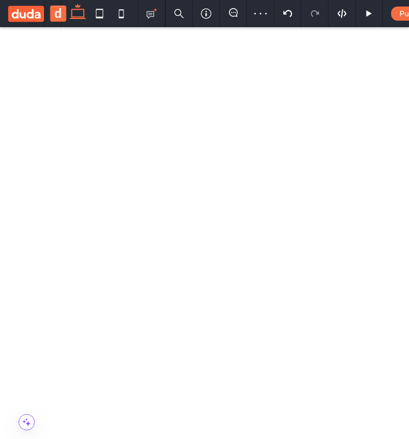
drag, startPoint x: 97, startPoint y: 878, endPoint x: 115, endPoint y: 900, distance: 27.8
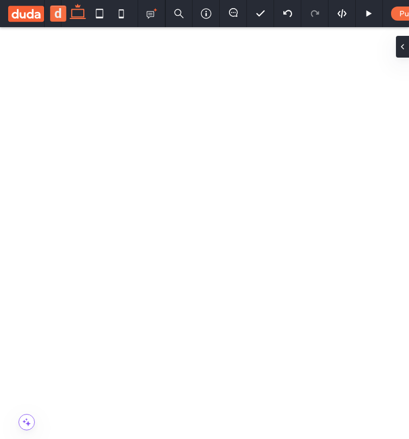
drag, startPoint x: 130, startPoint y: 899, endPoint x: 105, endPoint y: 893, distance: 25.8
drag, startPoint x: 98, startPoint y: 896, endPoint x: 96, endPoint y: 902, distance: 6.6
drag, startPoint x: 96, startPoint y: 902, endPoint x: 103, endPoint y: 905, distance: 8.1
drag, startPoint x: 94, startPoint y: 907, endPoint x: 166, endPoint y: 900, distance: 72.0
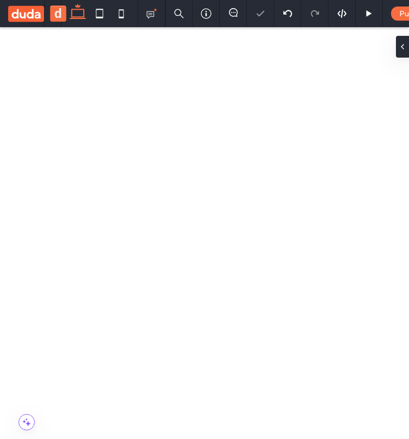
drag, startPoint x: 166, startPoint y: 901, endPoint x: 112, endPoint y: 900, distance: 53.8
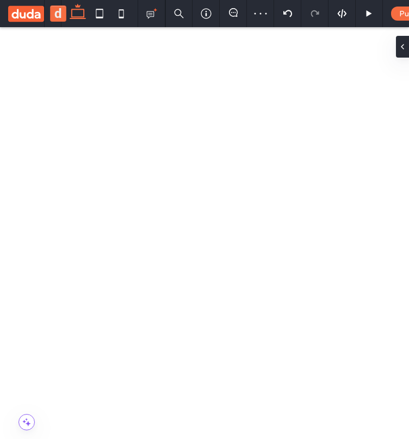
drag, startPoint x: 164, startPoint y: 898, endPoint x: 176, endPoint y: 899, distance: 12.5
drag, startPoint x: 176, startPoint y: 899, endPoint x: 70, endPoint y: 904, distance: 106.1
drag, startPoint x: 70, startPoint y: 904, endPoint x: 64, endPoint y: 905, distance: 6.0
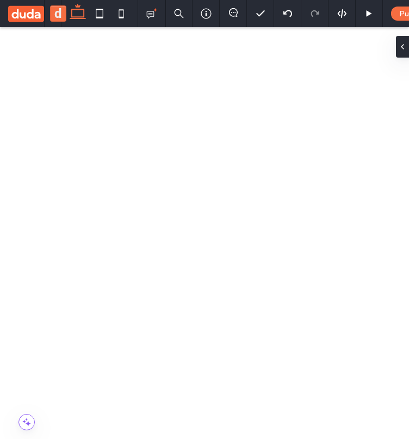
drag, startPoint x: 65, startPoint y: 908, endPoint x: 65, endPoint y: 889, distance: 18.5
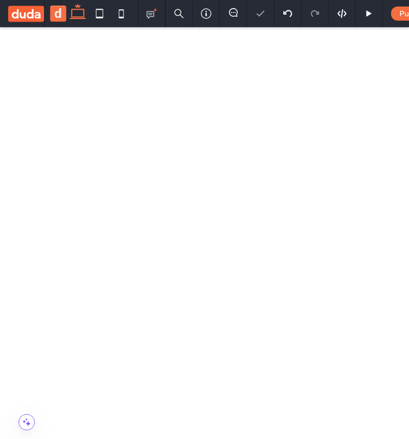
drag, startPoint x: 96, startPoint y: 897, endPoint x: 108, endPoint y: 896, distance: 11.4
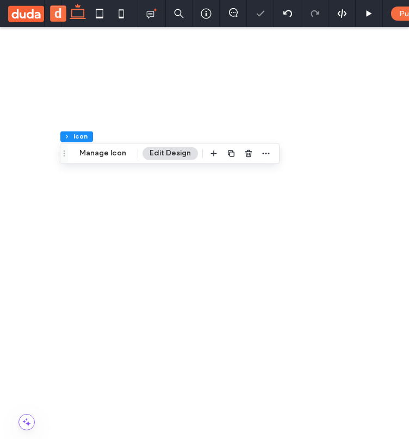
scroll to position [59, 0]
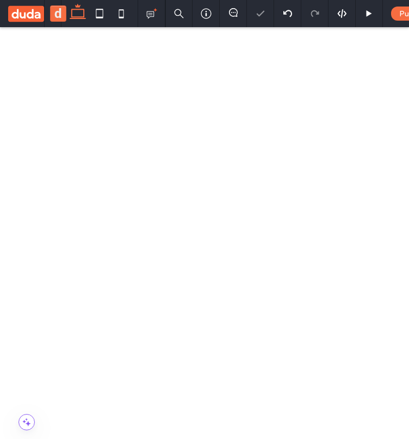
drag, startPoint x: 106, startPoint y: 828, endPoint x: 115, endPoint y: 828, distance: 8.7
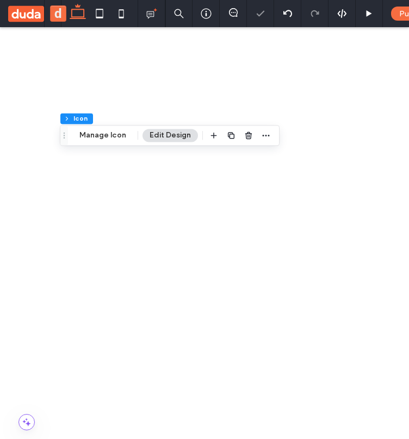
scroll to position [0, 0]
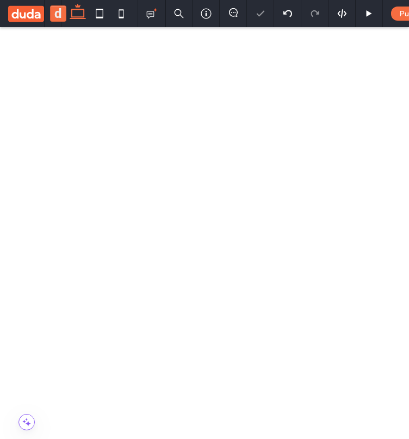
drag, startPoint x: 111, startPoint y: 886, endPoint x: 109, endPoint y: 901, distance: 15.4
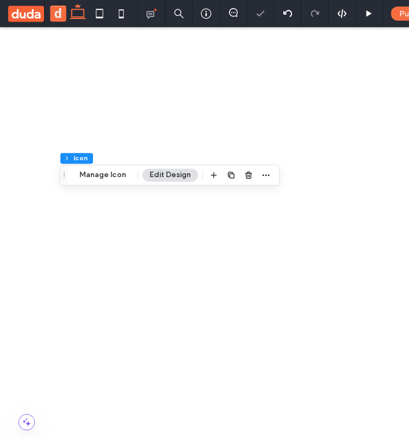
scroll to position [51, 0]
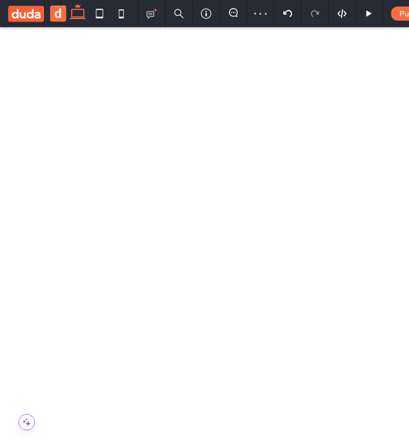
drag, startPoint x: 110, startPoint y: 845, endPoint x: 95, endPoint y: 842, distance: 16.2
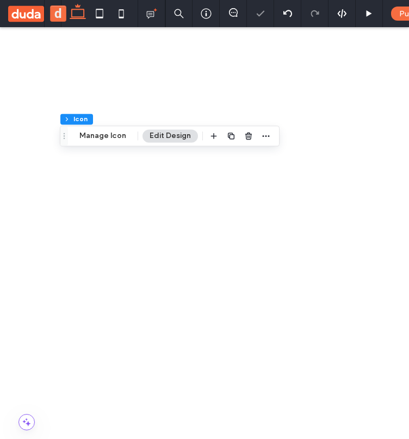
scroll to position [71, 0]
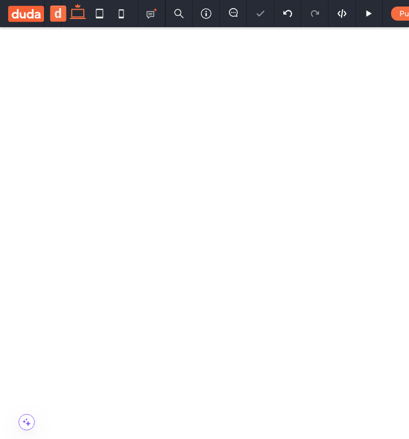
drag, startPoint x: 95, startPoint y: 830, endPoint x: 80, endPoint y: 828, distance: 14.8
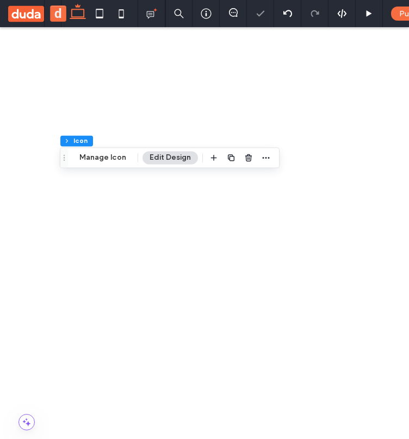
scroll to position [0, 0]
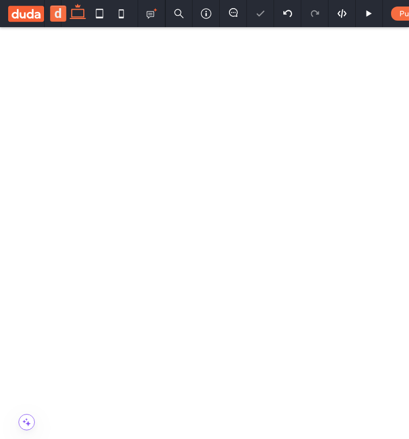
drag, startPoint x: 67, startPoint y: 905, endPoint x: 93, endPoint y: 905, distance: 25.5
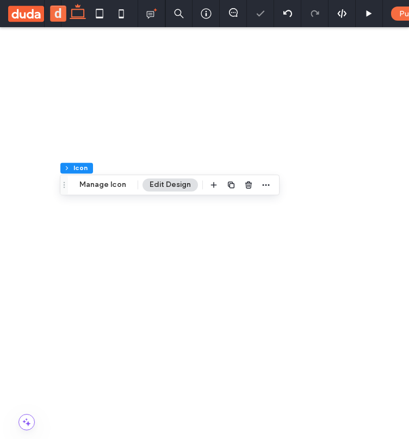
scroll to position [134, 0]
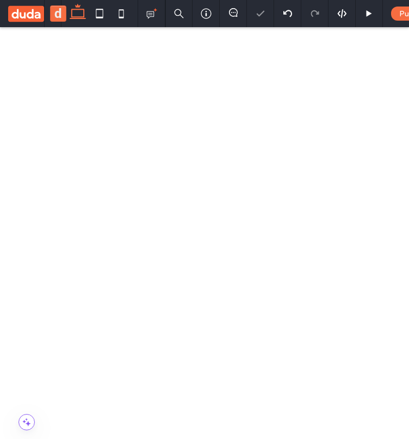
drag, startPoint x: 92, startPoint y: 771, endPoint x: 81, endPoint y: 771, distance: 10.9
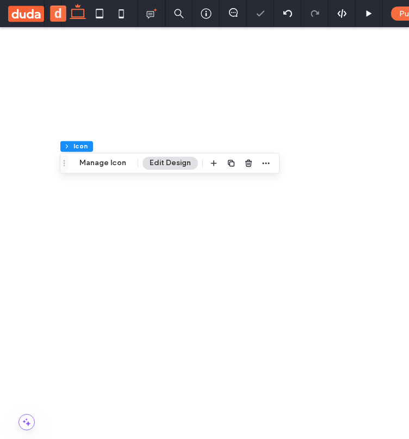
scroll to position [0, 0]
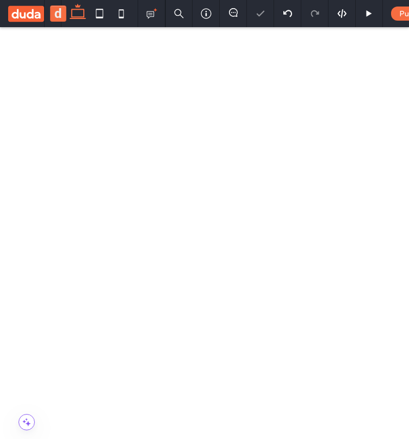
drag, startPoint x: 85, startPoint y: 891, endPoint x: 107, endPoint y: 891, distance: 22.3
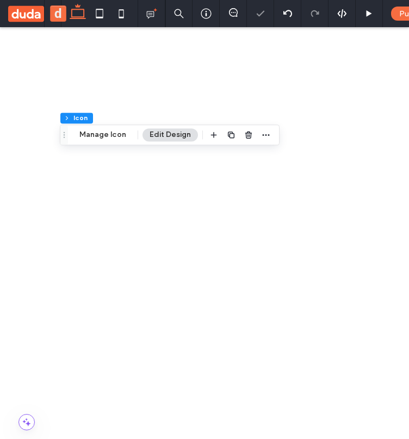
scroll to position [70, 0]
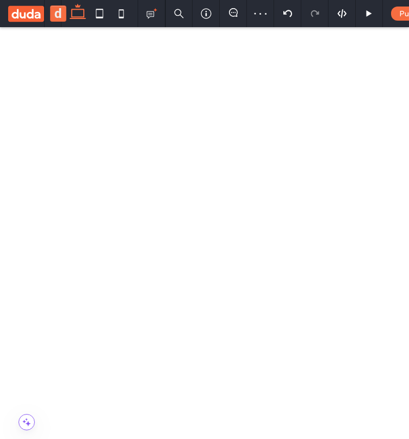
drag, startPoint x: 117, startPoint y: 834, endPoint x: 88, endPoint y: 834, distance: 28.8
drag, startPoint x: 88, startPoint y: 834, endPoint x: 102, endPoint y: 833, distance: 14.1
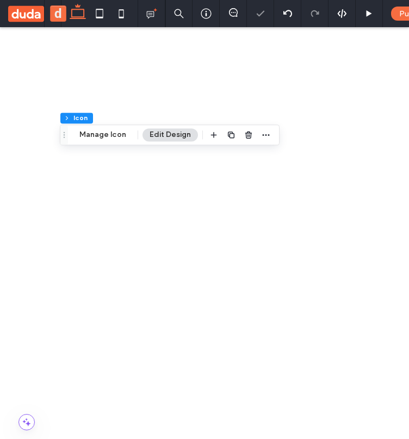
scroll to position [29, 0]
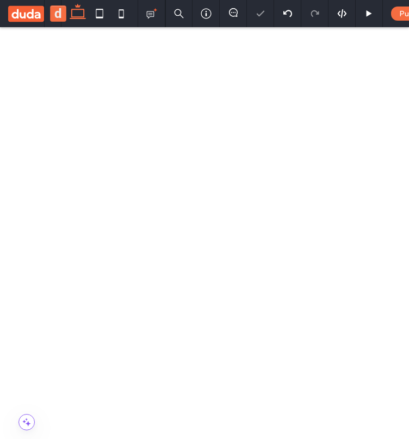
drag, startPoint x: 78, startPoint y: 831, endPoint x: 91, endPoint y: 830, distance: 13.6
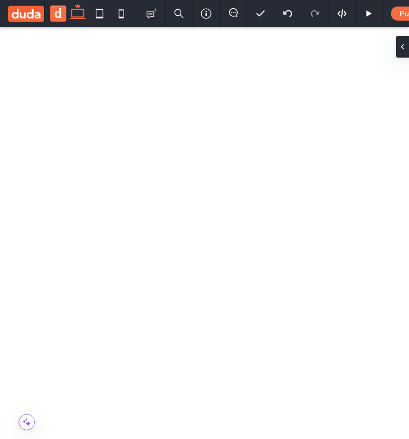
drag, startPoint x: 92, startPoint y: 832, endPoint x: 99, endPoint y: 837, distance: 8.6
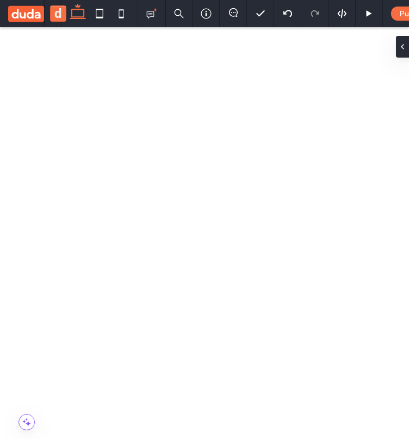
drag, startPoint x: 97, startPoint y: 831, endPoint x: 154, endPoint y: 830, distance: 57.1
drag, startPoint x: 154, startPoint y: 830, endPoint x: 108, endPoint y: 833, distance: 46.3
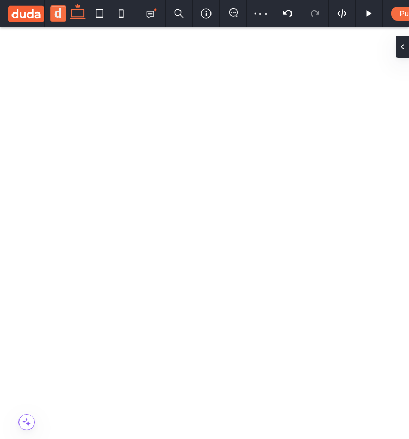
drag, startPoint x: 153, startPoint y: 837, endPoint x: 98, endPoint y: 849, distance: 56.3
drag, startPoint x: 98, startPoint y: 849, endPoint x: 162, endPoint y: 847, distance: 64.7
drag, startPoint x: 162, startPoint y: 847, endPoint x: 96, endPoint y: 847, distance: 66.3
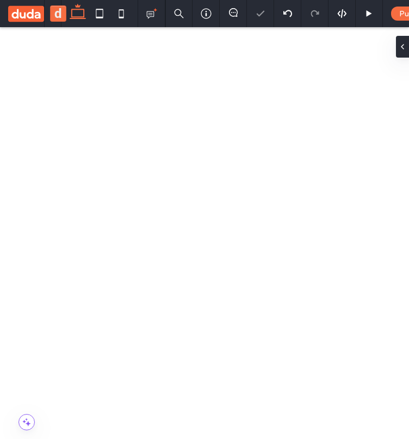
drag, startPoint x: 91, startPoint y: 847, endPoint x: 166, endPoint y: 831, distance: 76.8
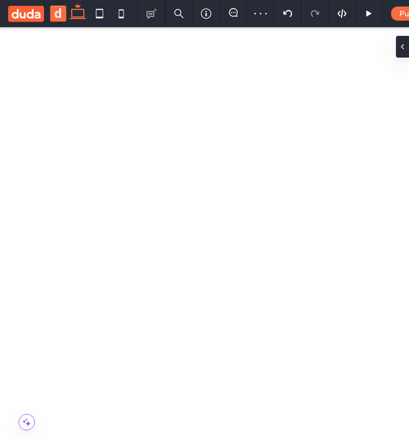
drag, startPoint x: 171, startPoint y: 831, endPoint x: 100, endPoint y: 841, distance: 71.9
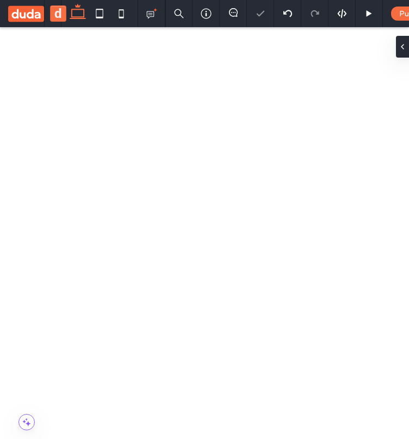
drag, startPoint x: 101, startPoint y: 848, endPoint x: 92, endPoint y: 851, distance: 9.8
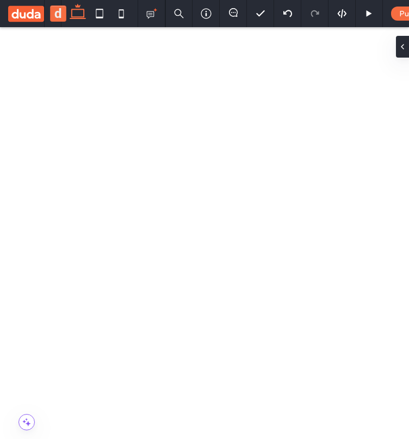
drag, startPoint x: 87, startPoint y: 832, endPoint x: 83, endPoint y: 836, distance: 5.8
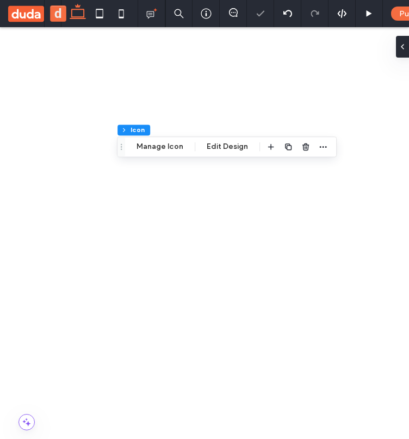
scroll to position [0, 0]
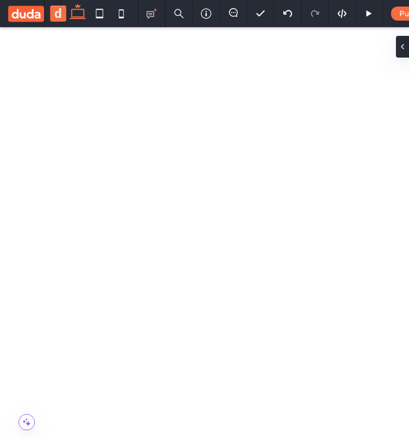
drag, startPoint x: 79, startPoint y: 907, endPoint x: 98, endPoint y: 906, distance: 19.6
drag, startPoint x: 91, startPoint y: 897, endPoint x: 82, endPoint y: 897, distance: 8.7
drag, startPoint x: 82, startPoint y: 897, endPoint x: 89, endPoint y: 897, distance: 7.1
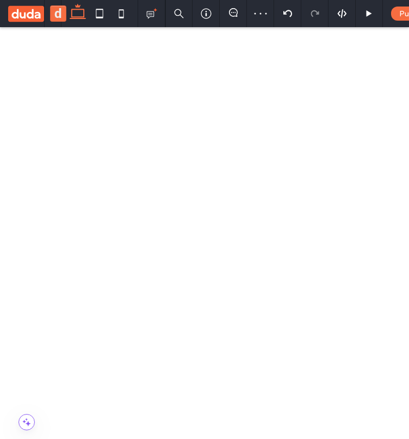
drag, startPoint x: 73, startPoint y: 874, endPoint x: 99, endPoint y: 871, distance: 26.8
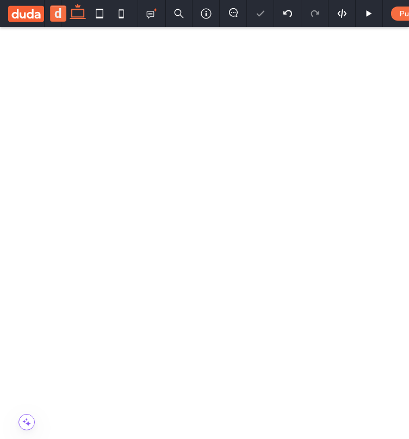
drag, startPoint x: 87, startPoint y: 873, endPoint x: 91, endPoint y: 866, distance: 7.8
drag, startPoint x: 91, startPoint y: 866, endPoint x: 90, endPoint y: 876, distance: 10.3
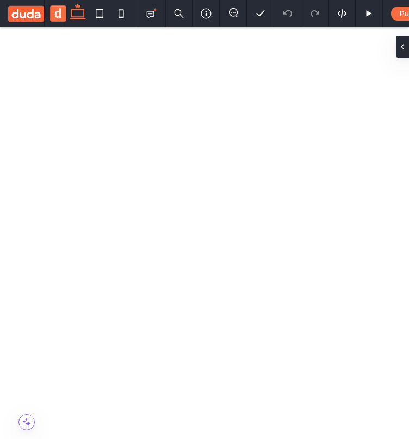
drag, startPoint x: 104, startPoint y: 869, endPoint x: 99, endPoint y: 875, distance: 8.5
drag, startPoint x: 98, startPoint y: 877, endPoint x: 96, endPoint y: 867, distance: 10.5
drag, startPoint x: 89, startPoint y: 872, endPoint x: 112, endPoint y: 902, distance: 37.9
drag, startPoint x: 112, startPoint y: 902, endPoint x: 93, endPoint y: 909, distance: 20.3
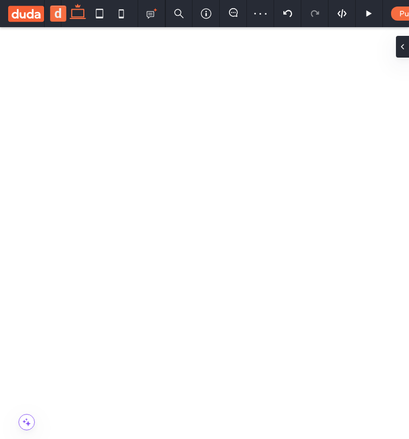
drag, startPoint x: 114, startPoint y: 900, endPoint x: 97, endPoint y: 904, distance: 17.3
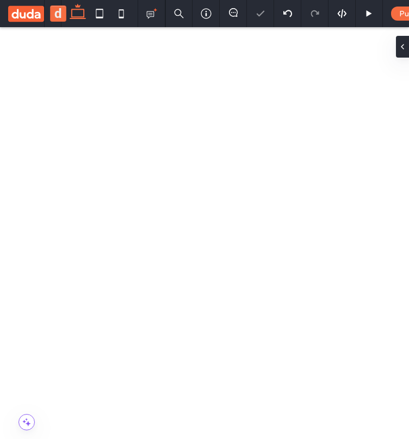
drag, startPoint x: 92, startPoint y: 902, endPoint x: 70, endPoint y: 900, distance: 22.4
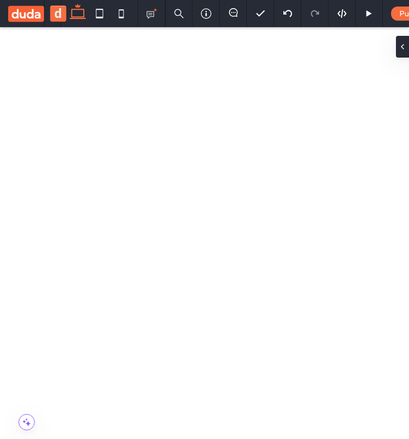
drag, startPoint x: 68, startPoint y: 909, endPoint x: 99, endPoint y: 892, distance: 35.2
drag, startPoint x: 99, startPoint y: 892, endPoint x: 56, endPoint y: 907, distance: 45.5
drag, startPoint x: 56, startPoint y: 907, endPoint x: 129, endPoint y: 905, distance: 72.3
drag, startPoint x: 129, startPoint y: 905, endPoint x: 103, endPoint y: 886, distance: 32.0
drag, startPoint x: 103, startPoint y: 886, endPoint x: 91, endPoint y: 890, distance: 12.0
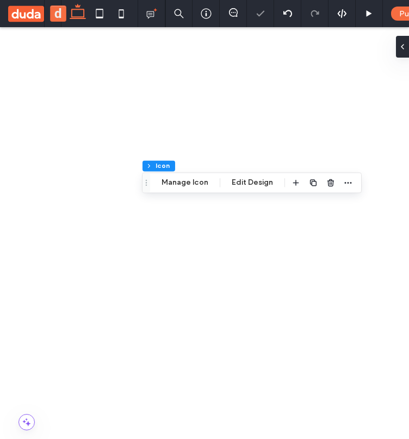
drag, startPoint x: 109, startPoint y: 877, endPoint x: 95, endPoint y: 883, distance: 14.8
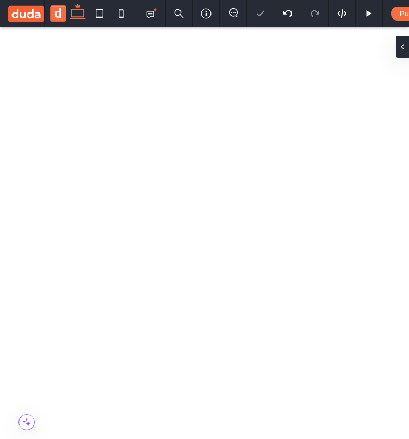
drag, startPoint x: 85, startPoint y: 888, endPoint x: 121, endPoint y: 887, distance: 35.3
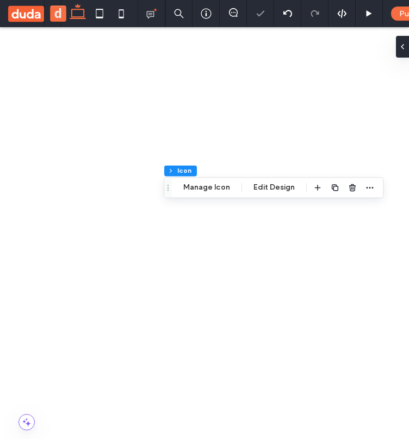
drag, startPoint x: 121, startPoint y: 887, endPoint x: 163, endPoint y: 885, distance: 42.4
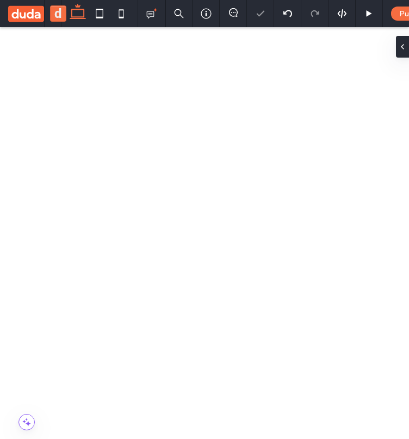
drag, startPoint x: 164, startPoint y: 881, endPoint x: 78, endPoint y: 875, distance: 86.1
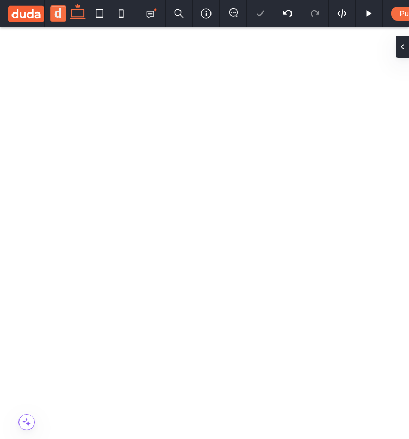
drag, startPoint x: 89, startPoint y: 882, endPoint x: 75, endPoint y: 888, distance: 15.3
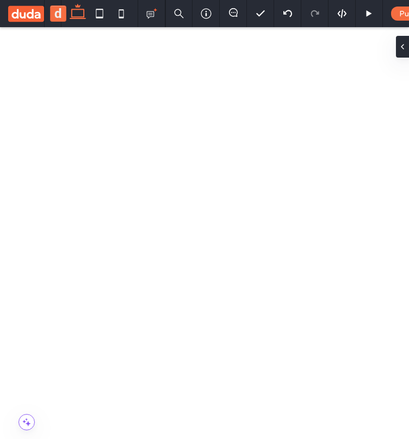
drag, startPoint x: 72, startPoint y: 880, endPoint x: 85, endPoint y: 886, distance: 14.3
drag, startPoint x: 84, startPoint y: 886, endPoint x: 79, endPoint y: 888, distance: 6.1
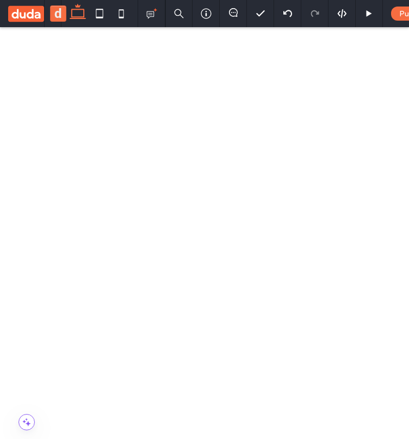
drag, startPoint x: 84, startPoint y: 887, endPoint x: 72, endPoint y: 865, distance: 24.8
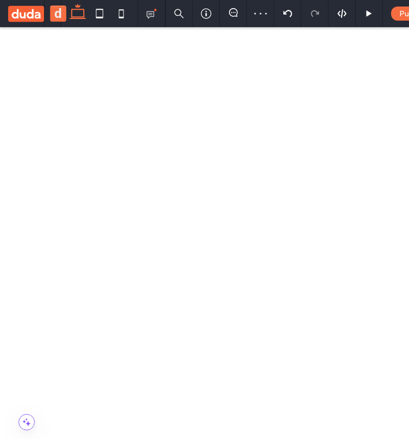
drag, startPoint x: 70, startPoint y: 870, endPoint x: 70, endPoint y: 888, distance: 17.9
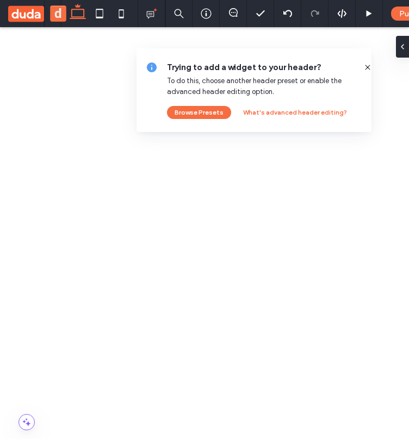
drag, startPoint x: 68, startPoint y: 895, endPoint x: 70, endPoint y: 875, distance: 20.2
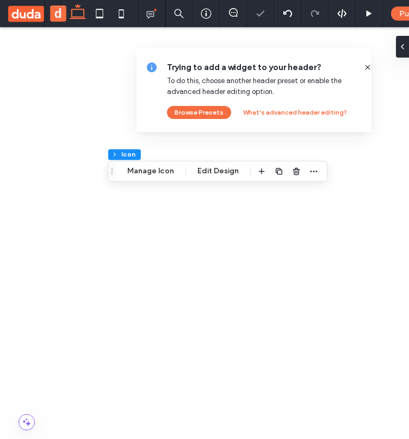
click at [363, 67] on icon at bounding box center [367, 67] width 9 height 9
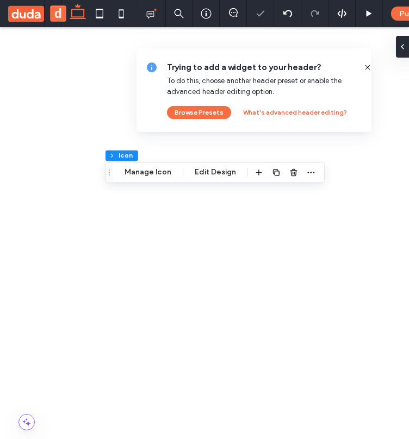
click at [363, 70] on icon at bounding box center [367, 67] width 9 height 9
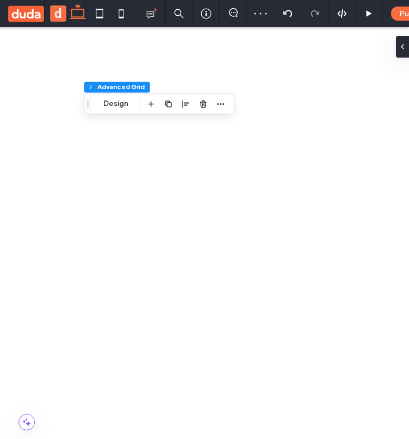
scroll to position [59, 0]
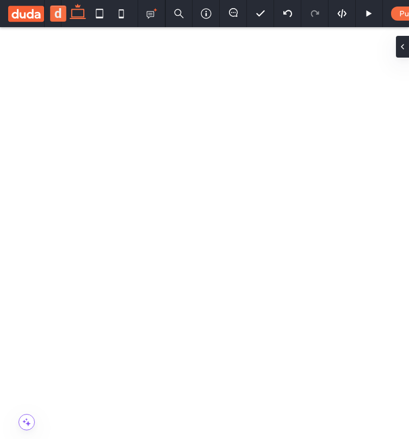
drag, startPoint x: 74, startPoint y: 868, endPoint x: 81, endPoint y: 879, distance: 12.7
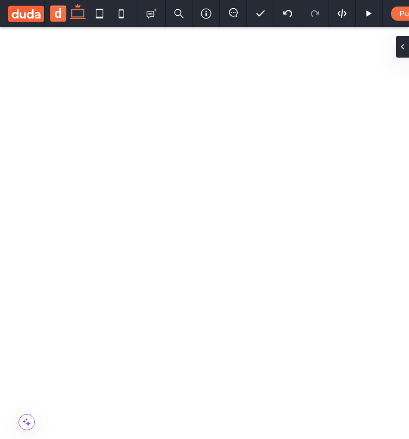
drag, startPoint x: 76, startPoint y: 884, endPoint x: 70, endPoint y: 876, distance: 10.5
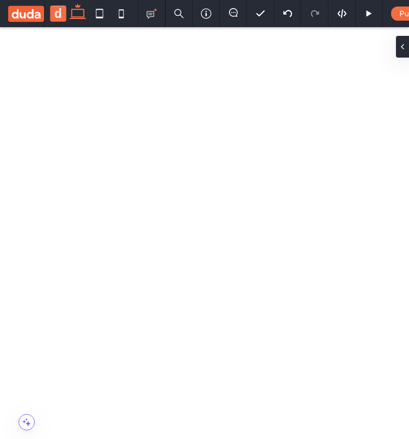
drag, startPoint x: 67, startPoint y: 863, endPoint x: 105, endPoint y: 887, distance: 44.8
drag, startPoint x: 105, startPoint y: 887, endPoint x: 117, endPoint y: 902, distance: 19.3
drag, startPoint x: 117, startPoint y: 902, endPoint x: 110, endPoint y: 887, distance: 17.0
drag, startPoint x: 110, startPoint y: 887, endPoint x: 68, endPoint y: 900, distance: 43.8
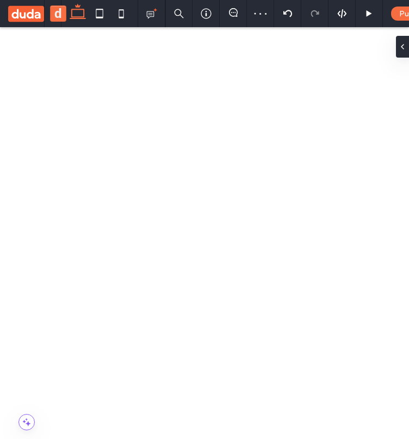
drag, startPoint x: 68, startPoint y: 900, endPoint x: 145, endPoint y: 898, distance: 77.2
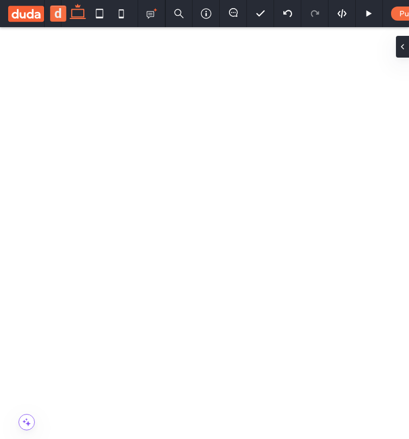
drag, startPoint x: 158, startPoint y: 906, endPoint x: 158, endPoint y: 882, distance: 23.4
drag, startPoint x: 146, startPoint y: 880, endPoint x: 68, endPoint y: 869, distance: 78.0
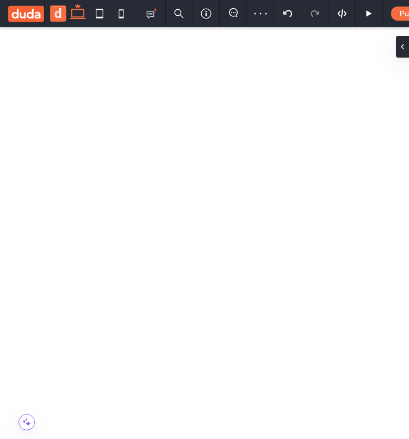
drag, startPoint x: 74, startPoint y: 869, endPoint x: 115, endPoint y: 897, distance: 49.6
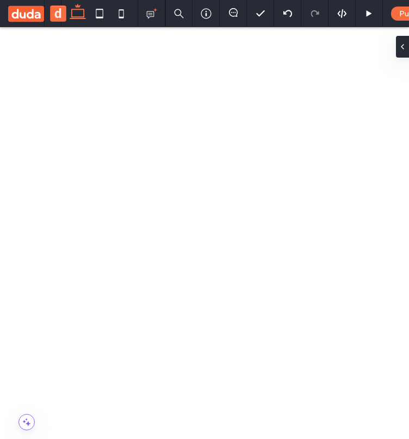
drag, startPoint x: 121, startPoint y: 897, endPoint x: 97, endPoint y: 886, distance: 26.0
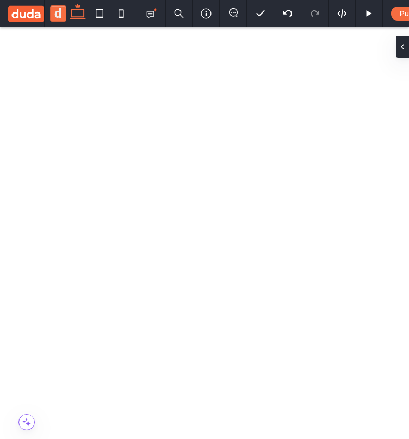
drag, startPoint x: 86, startPoint y: 890, endPoint x: 70, endPoint y: 875, distance: 22.3
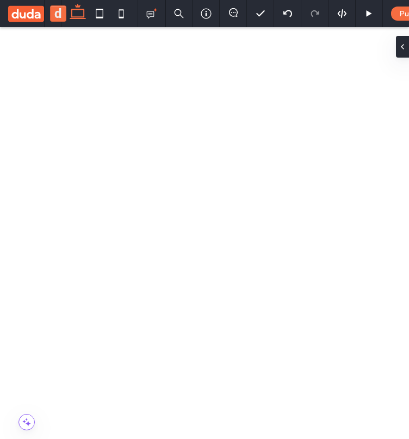
drag, startPoint x: 74, startPoint y: 867, endPoint x: 77, endPoint y: 874, distance: 6.9
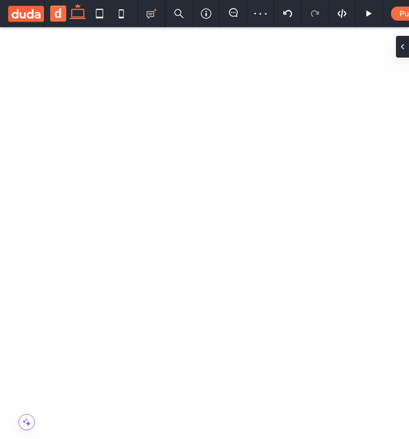
scroll to position [29, 0]
drag, startPoint x: 163, startPoint y: 1047, endPoint x: 95, endPoint y: 911, distance: 152.8
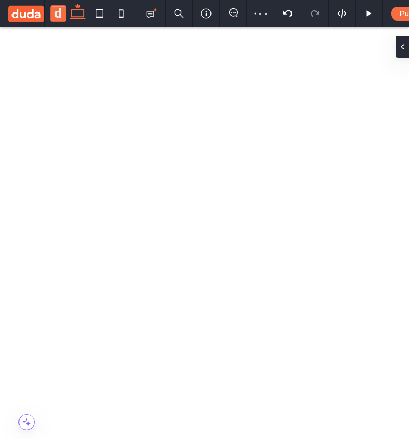
drag, startPoint x: 97, startPoint y: 917, endPoint x: 124, endPoint y: 921, distance: 27.4
drag, startPoint x: 120, startPoint y: 920, endPoint x: 315, endPoint y: 932, distance: 194.8
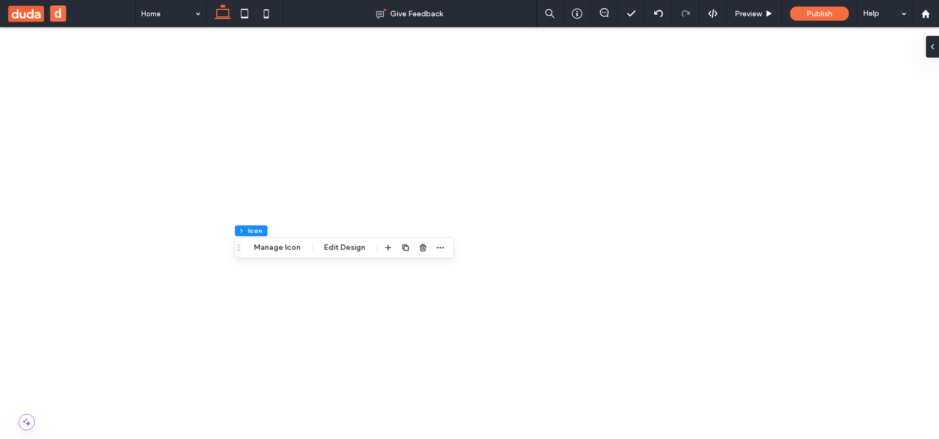
scroll to position [143, 0]
drag, startPoint x: 196, startPoint y: 940, endPoint x: 300, endPoint y: 949, distance: 104.7
drag, startPoint x: 302, startPoint y: 949, endPoint x: 284, endPoint y: 950, distance: 18.0
drag, startPoint x: 282, startPoint y: 949, endPoint x: 241, endPoint y: 943, distance: 41.8
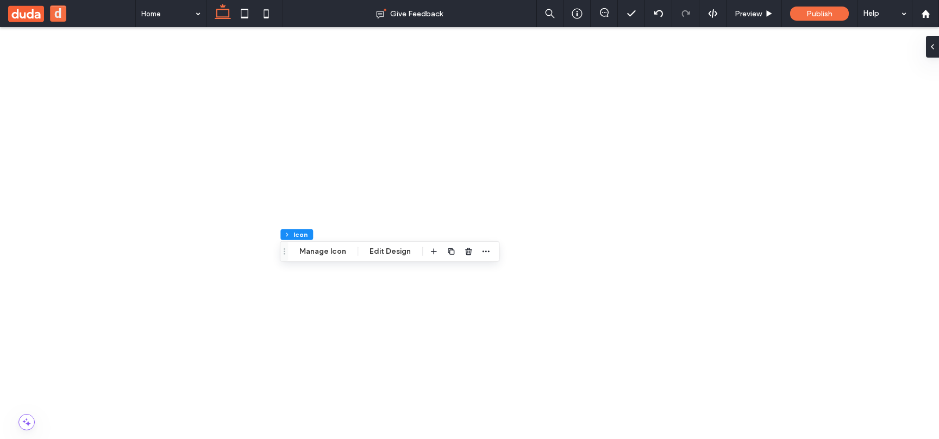
drag, startPoint x: 248, startPoint y: 946, endPoint x: 251, endPoint y: 927, distance: 18.8
drag, startPoint x: 251, startPoint y: 927, endPoint x: 254, endPoint y: 940, distance: 13.3
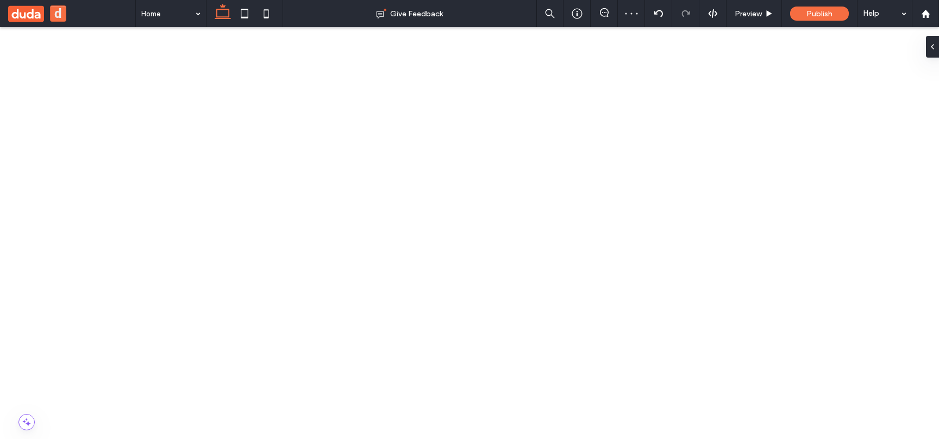
drag, startPoint x: 249, startPoint y: 946, endPoint x: 254, endPoint y: 943, distance: 5.9
drag, startPoint x: 250, startPoint y: 946, endPoint x: 248, endPoint y: 955, distance: 9.5
drag, startPoint x: 250, startPoint y: 953, endPoint x: 240, endPoint y: 981, distance: 29.4
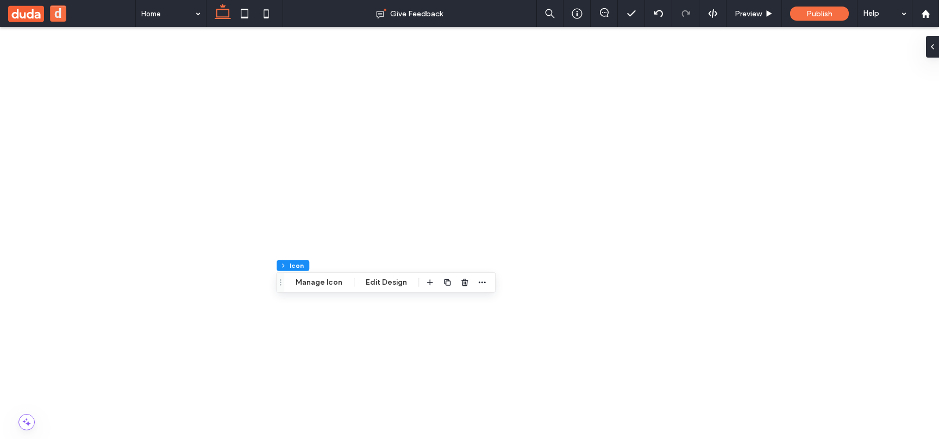
drag, startPoint x: 236, startPoint y: 986, endPoint x: 249, endPoint y: 952, distance: 36.8
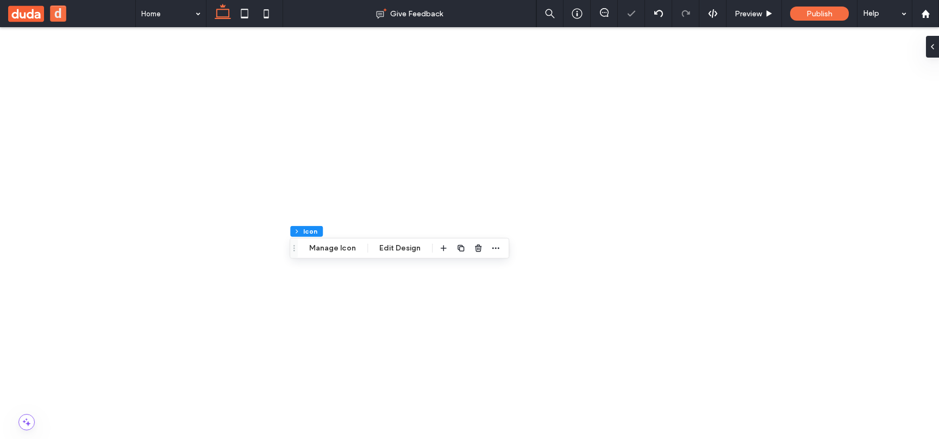
scroll to position [0, 0]
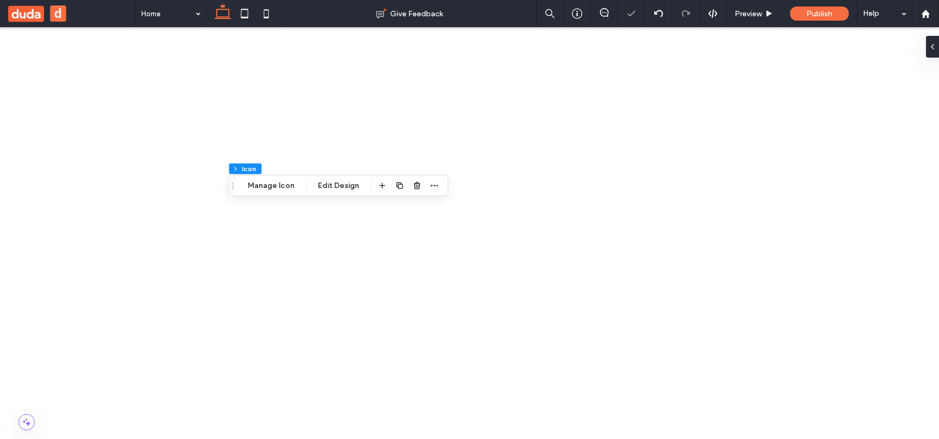
drag, startPoint x: 197, startPoint y: 891, endPoint x: 271, endPoint y: 887, distance: 74.0
drag, startPoint x: 263, startPoint y: 875, endPoint x: 185, endPoint y: 876, distance: 78.2
drag, startPoint x: 185, startPoint y: 876, endPoint x: 272, endPoint y: 884, distance: 87.8
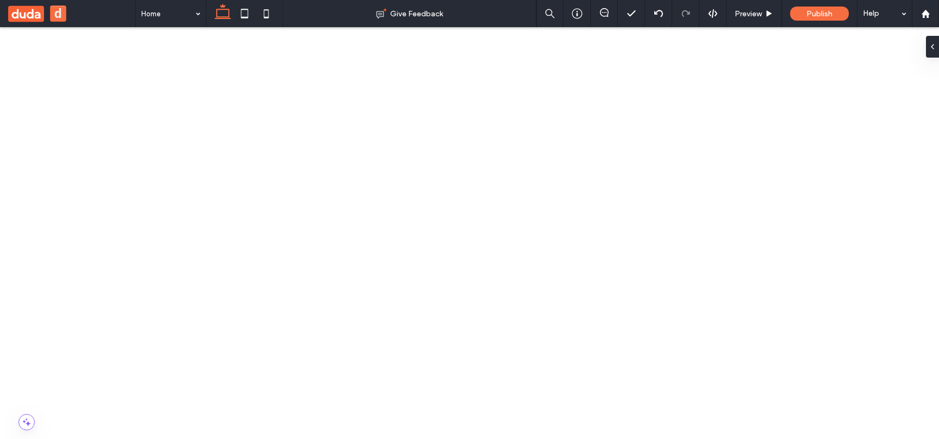
drag, startPoint x: 278, startPoint y: 897, endPoint x: 246, endPoint y: 899, distance: 32.1
drag, startPoint x: 242, startPoint y: 876, endPoint x: 285, endPoint y: 883, distance: 43.6
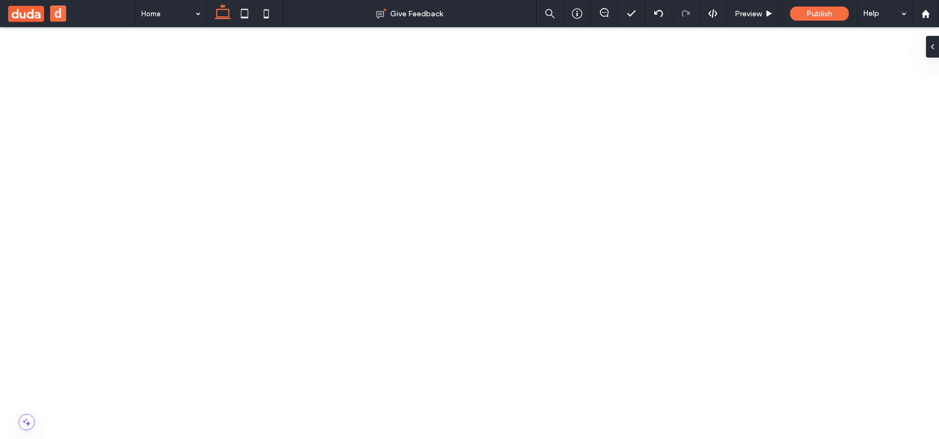
drag, startPoint x: 281, startPoint y: 889, endPoint x: 263, endPoint y: 882, distance: 19.1
drag, startPoint x: 263, startPoint y: 882, endPoint x: 188, endPoint y: 881, distance: 75.0
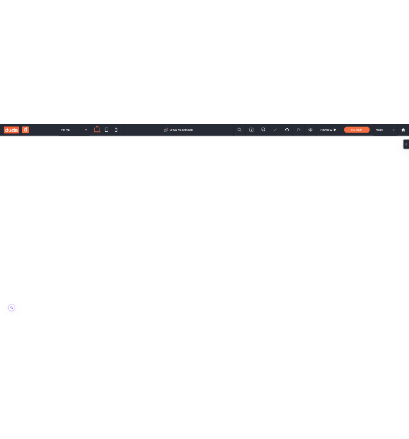
scroll to position [59, 0]
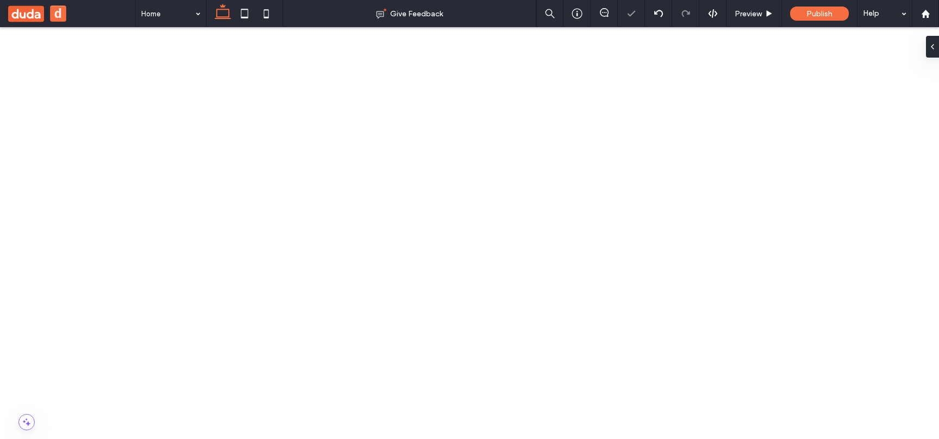
drag, startPoint x: 188, startPoint y: 881, endPoint x: 197, endPoint y: 886, distance: 10.0
drag, startPoint x: 197, startPoint y: 884, endPoint x: 323, endPoint y: 890, distance: 125.6
drag, startPoint x: 317, startPoint y: 889, endPoint x: 366, endPoint y: 825, distance: 81.0
drag, startPoint x: 366, startPoint y: 825, endPoint x: 287, endPoint y: 893, distance: 104.8
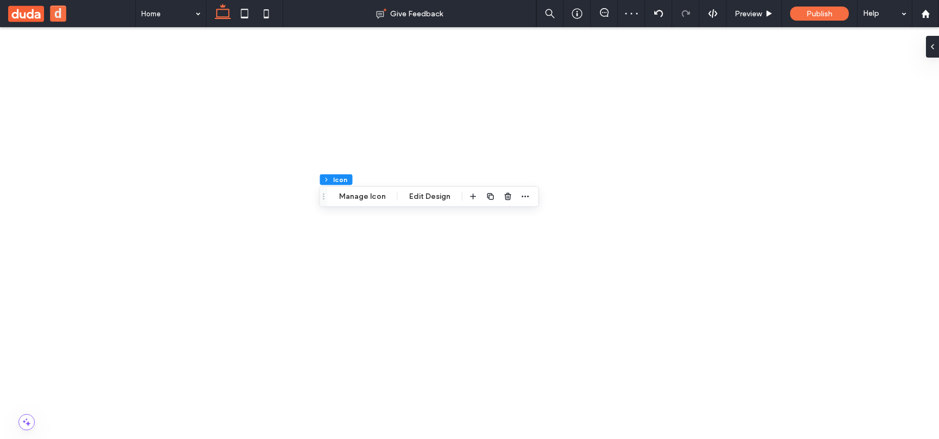
drag, startPoint x: 294, startPoint y: 888, endPoint x: 198, endPoint y: 885, distance: 96.2
drag, startPoint x: 185, startPoint y: 894, endPoint x: 203, endPoint y: 894, distance: 17.9
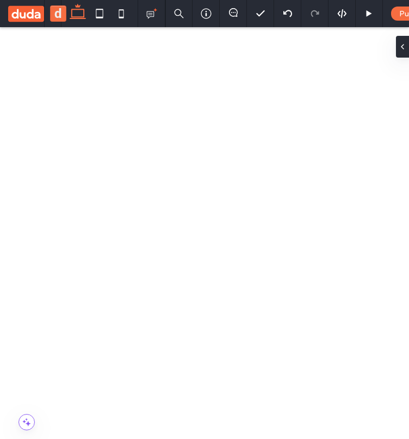
drag, startPoint x: 87, startPoint y: 875, endPoint x: 81, endPoint y: 876, distance: 6.6
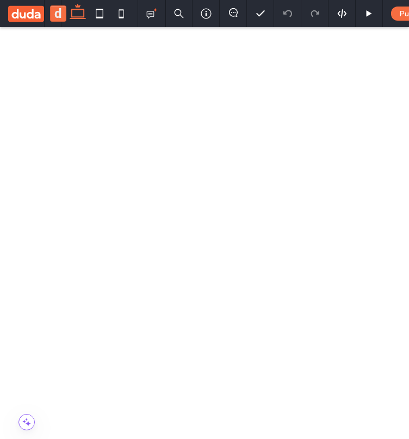
drag, startPoint x: 78, startPoint y: 875, endPoint x: 99, endPoint y: 879, distance: 21.0
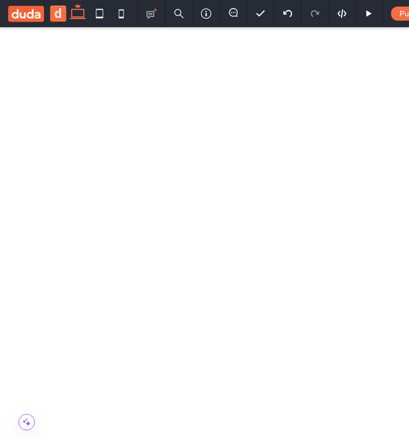
drag, startPoint x: 82, startPoint y: 889, endPoint x: 72, endPoint y: 873, distance: 19.0
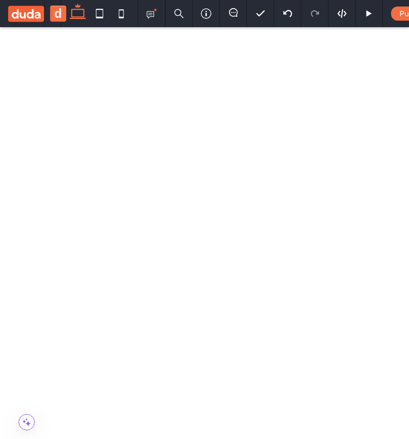
drag, startPoint x: 85, startPoint y: 871, endPoint x: 70, endPoint y: 868, distance: 15.5
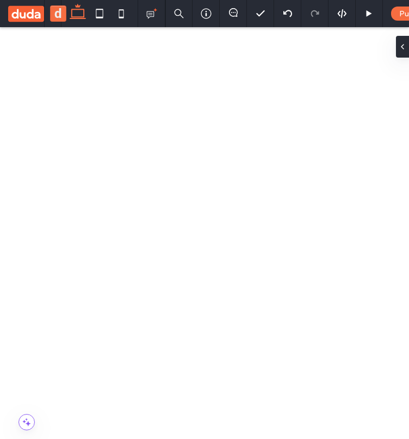
drag, startPoint x: 76, startPoint y: 863, endPoint x: 78, endPoint y: 878, distance: 14.8
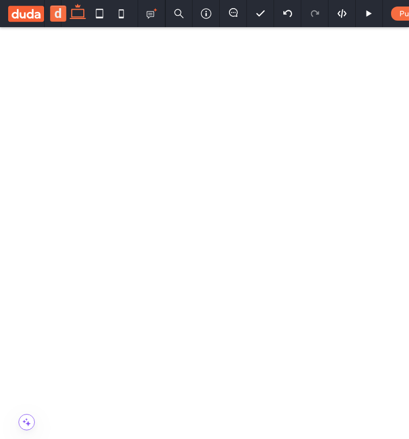
drag, startPoint x: 72, startPoint y: 874, endPoint x: 83, endPoint y: 886, distance: 15.4
